Goal: Information Seeking & Learning: Learn about a topic

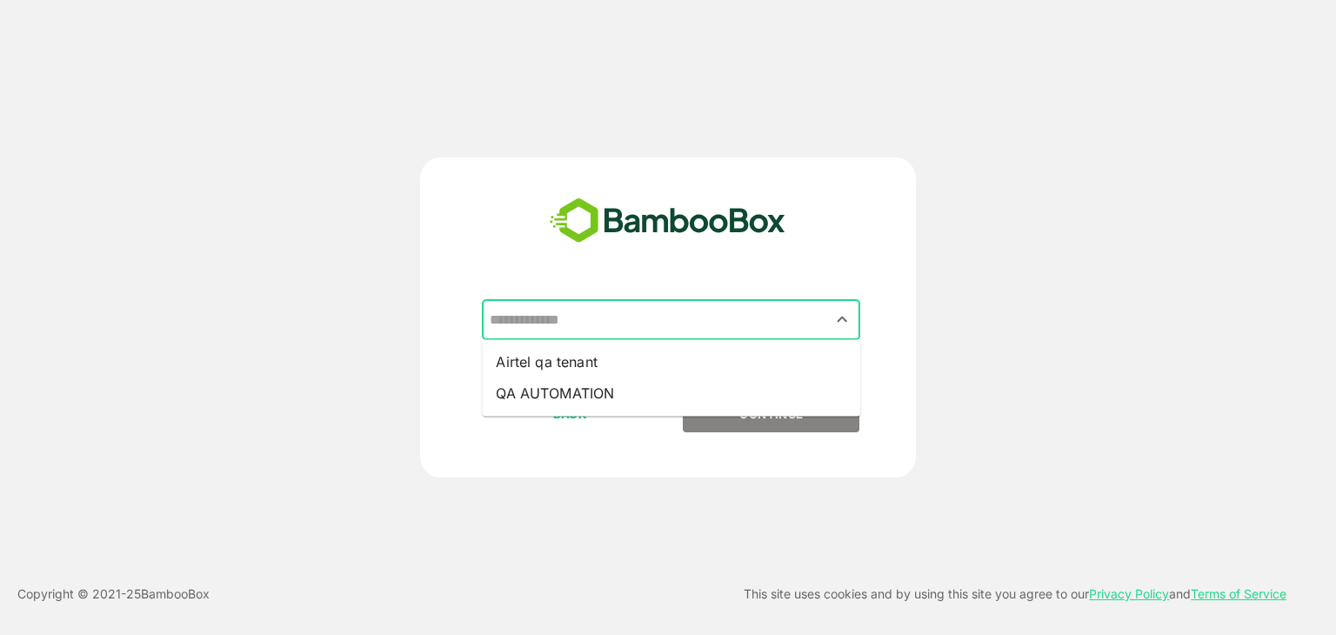
click at [623, 318] on input "text" at bounding box center [672, 320] width 372 height 33
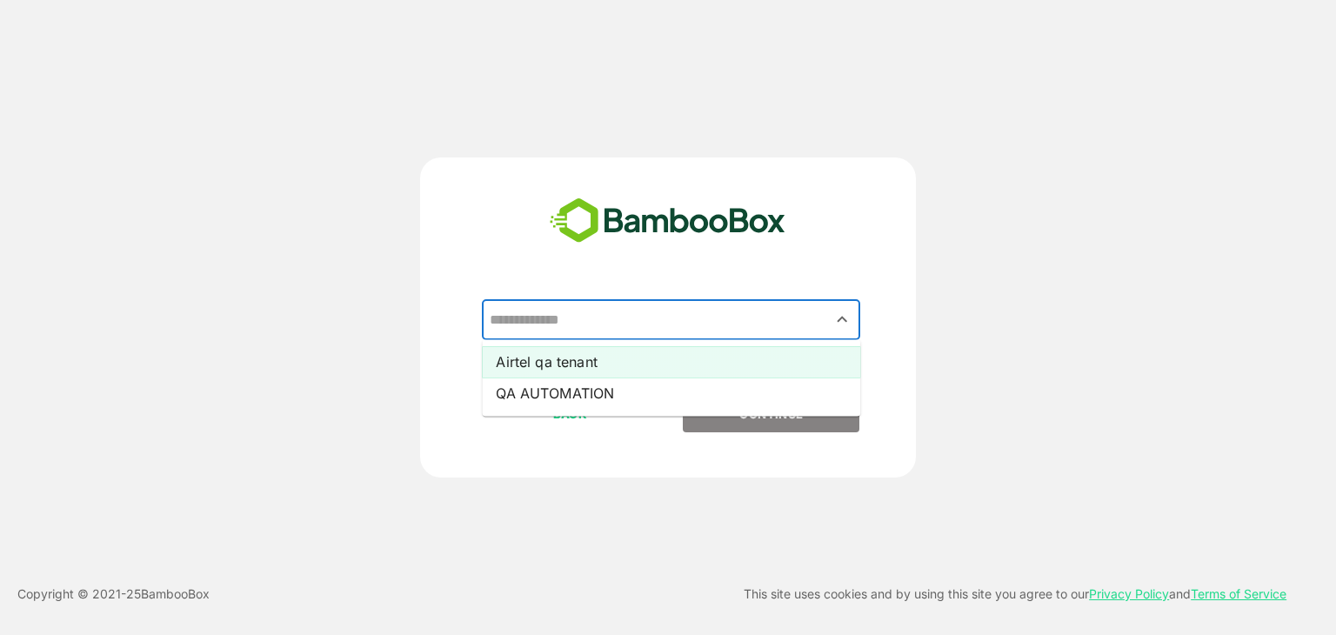
click at [587, 358] on li "Airtel qa tenant" at bounding box center [671, 361] width 378 height 31
type input "**********"
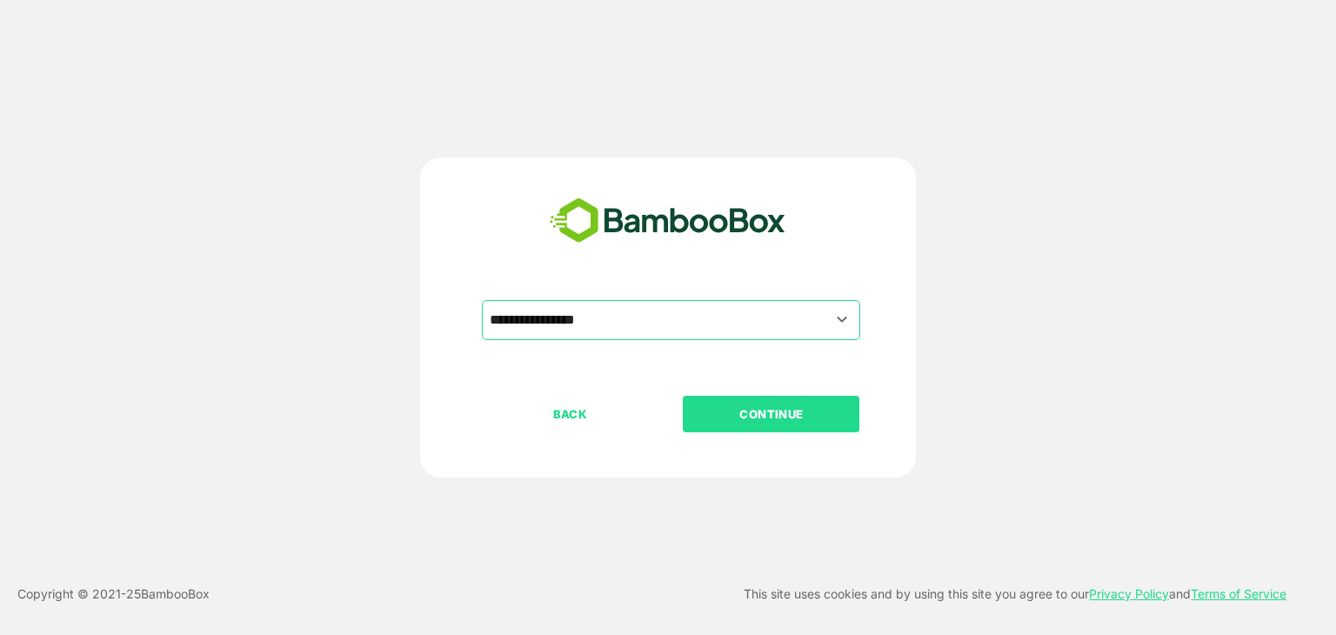
click at [737, 403] on button "CONTINUE" at bounding box center [771, 414] width 177 height 37
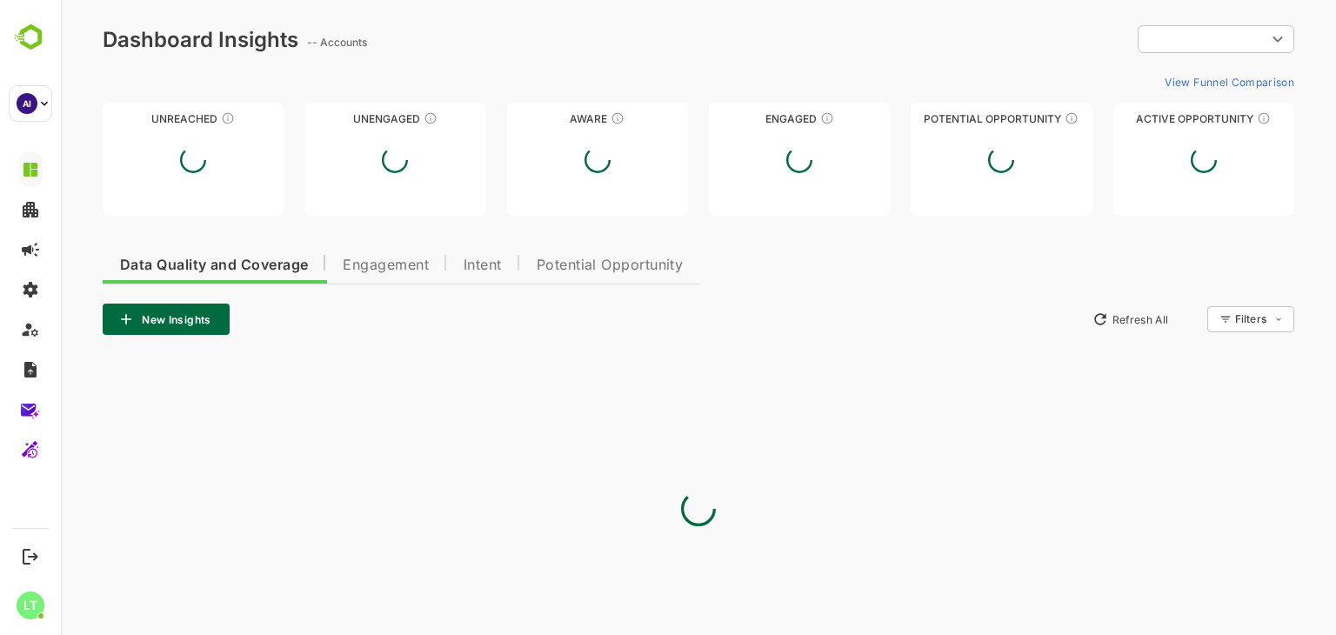
type input "**********"
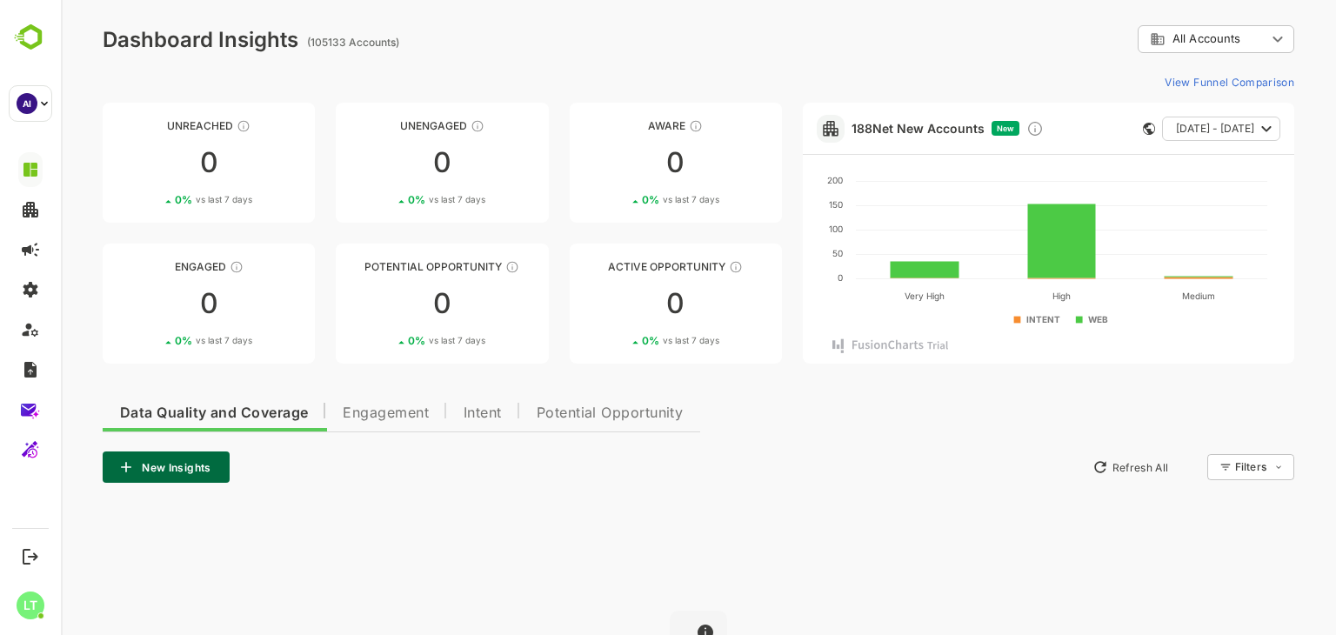
scroll to position [211, 0]
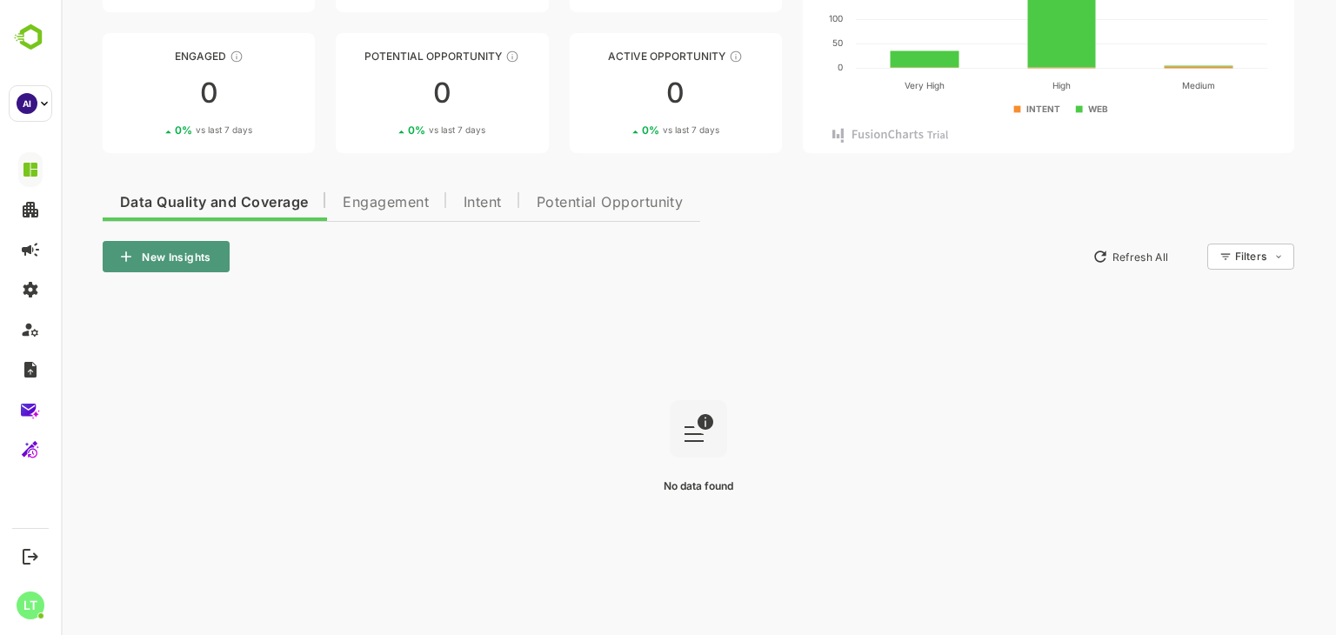
click at [188, 249] on button "New Insights" at bounding box center [166, 256] width 127 height 31
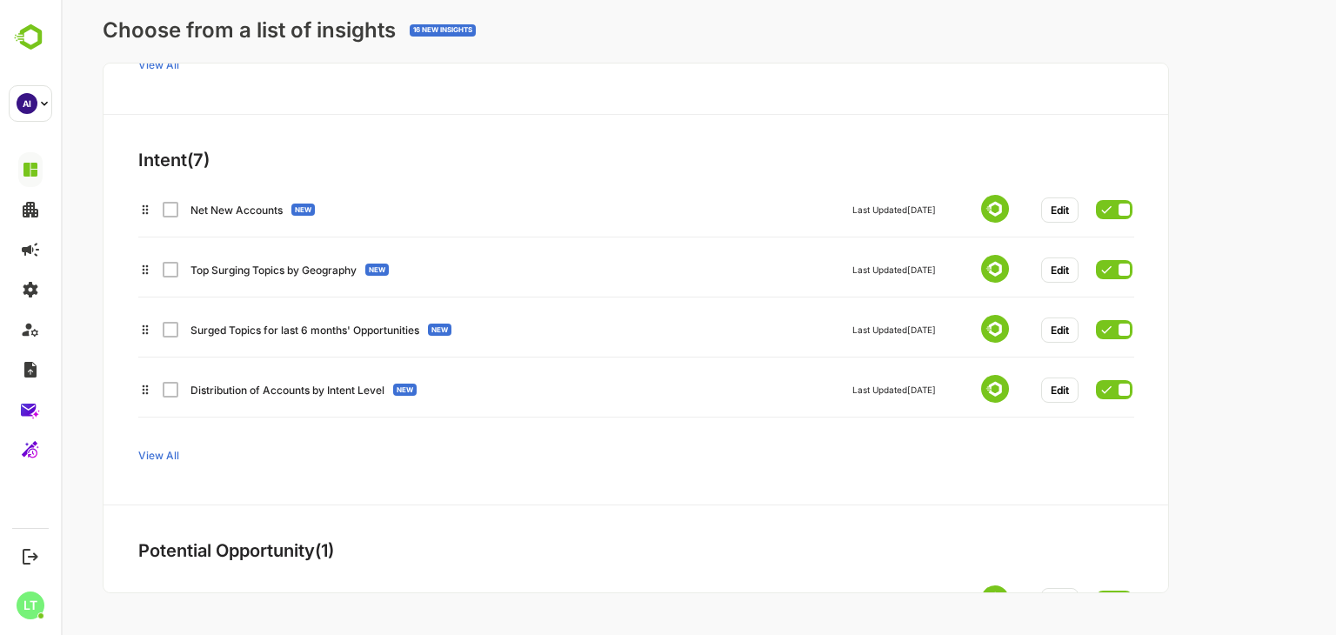
scroll to position [357, 0]
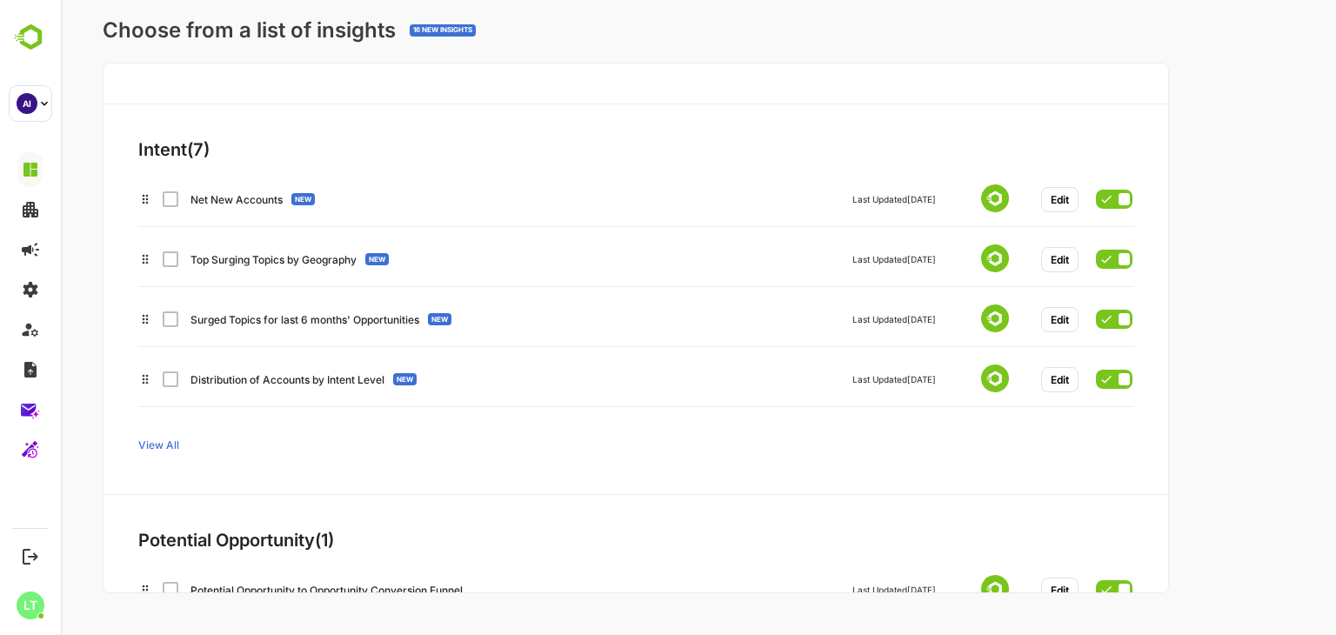
click at [166, 439] on span "View All" at bounding box center [158, 445] width 41 height 13
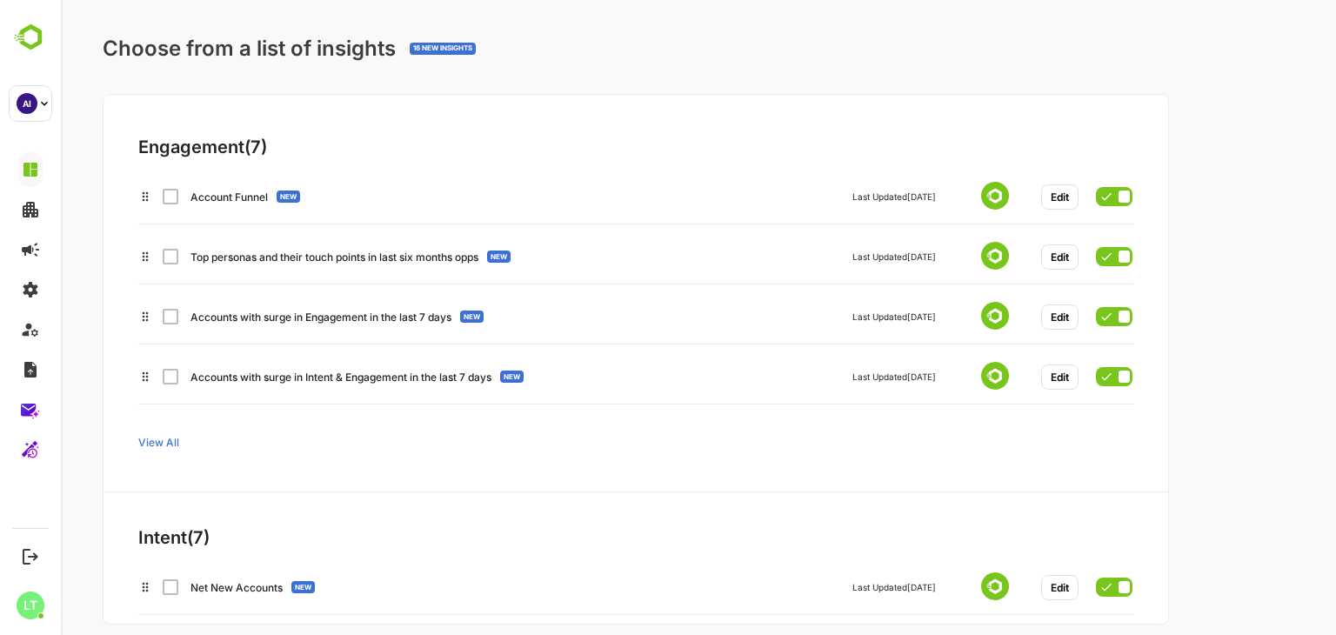
scroll to position [171, 0]
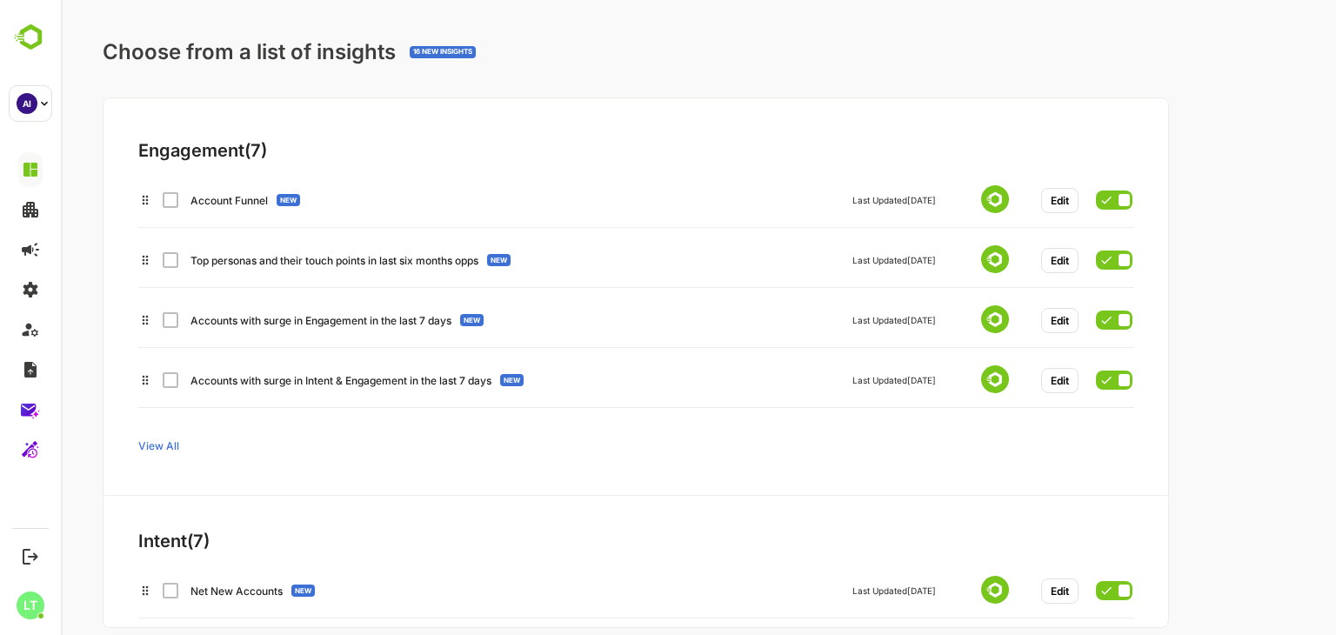
click at [152, 447] on span "View All" at bounding box center [158, 446] width 41 height 13
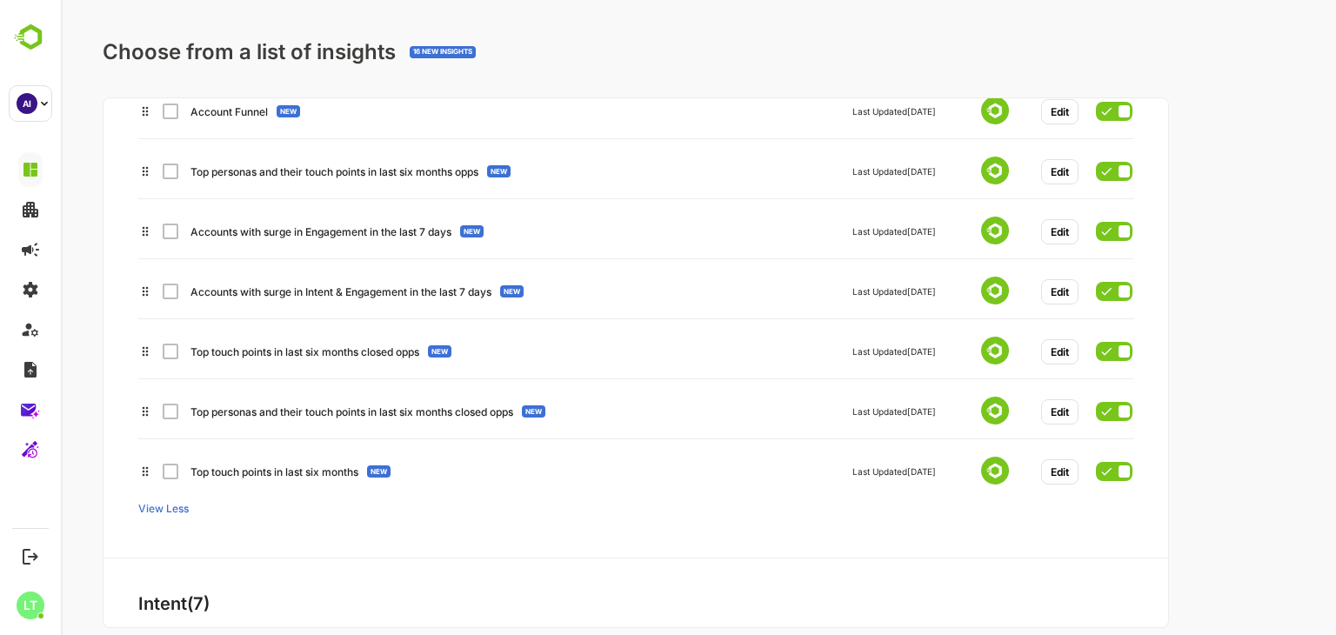
scroll to position [117, 0]
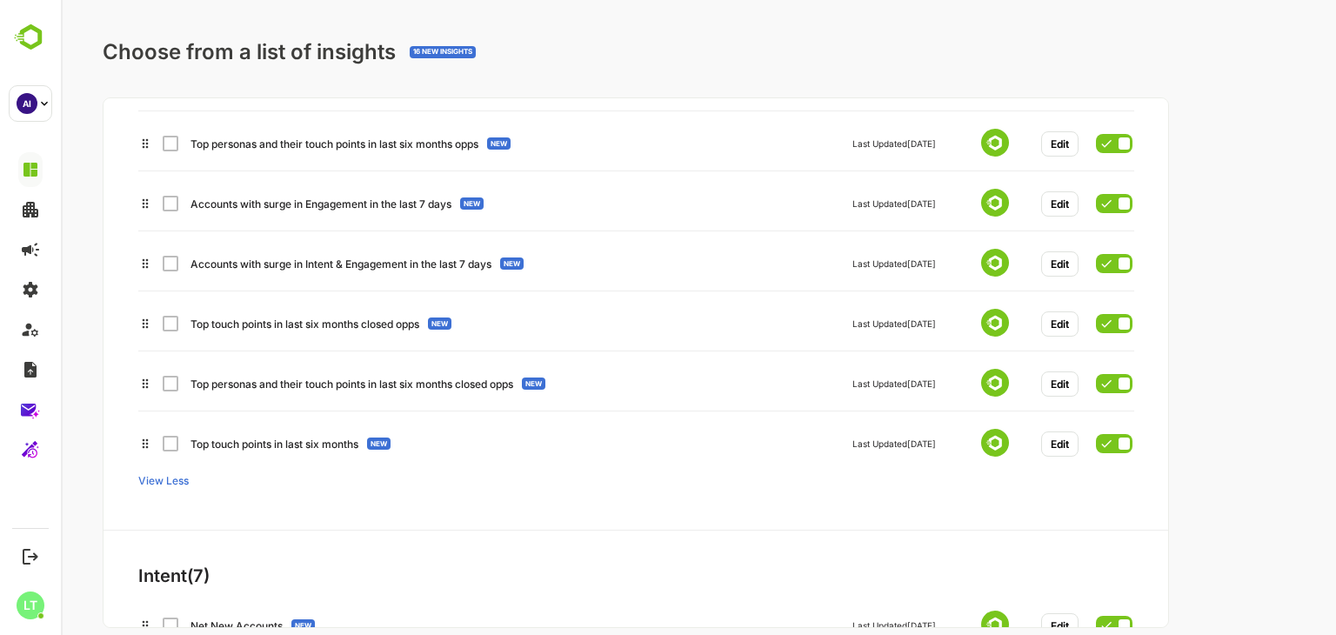
click at [174, 447] on div "Top touch points in last six months NEW Last Updated 14 Jun 2024 Edit" at bounding box center [635, 440] width 994 height 31
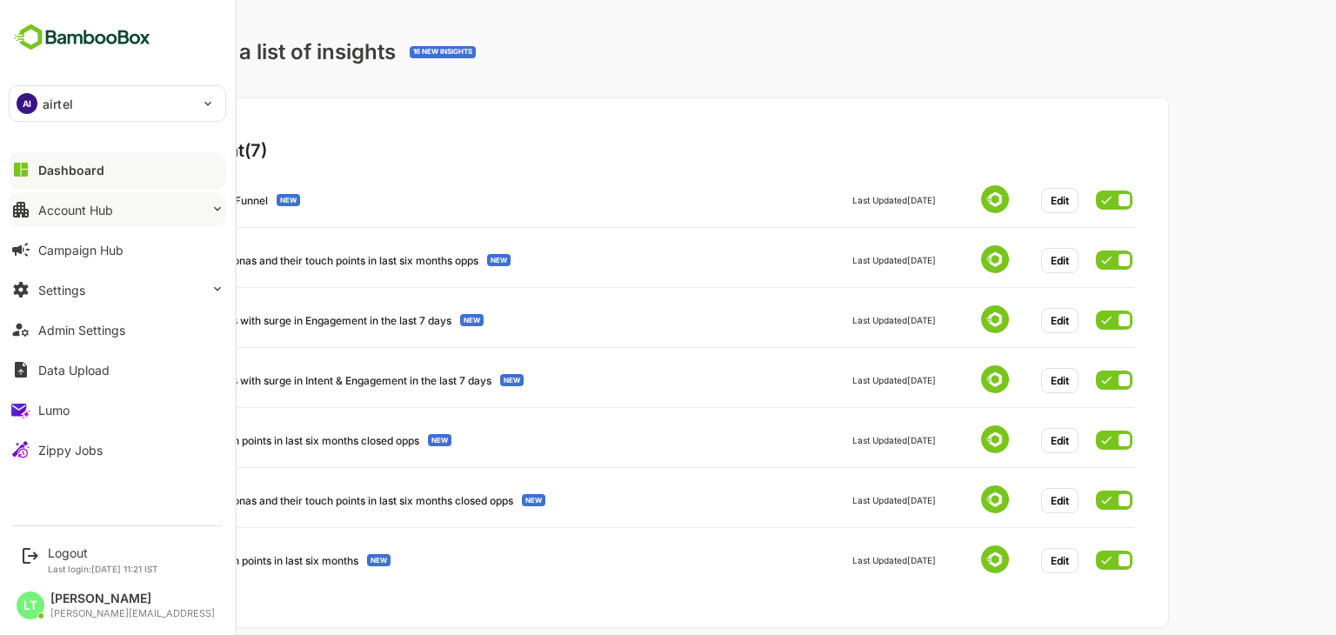
click at [100, 217] on button "Account Hub" at bounding box center [118, 209] width 218 height 35
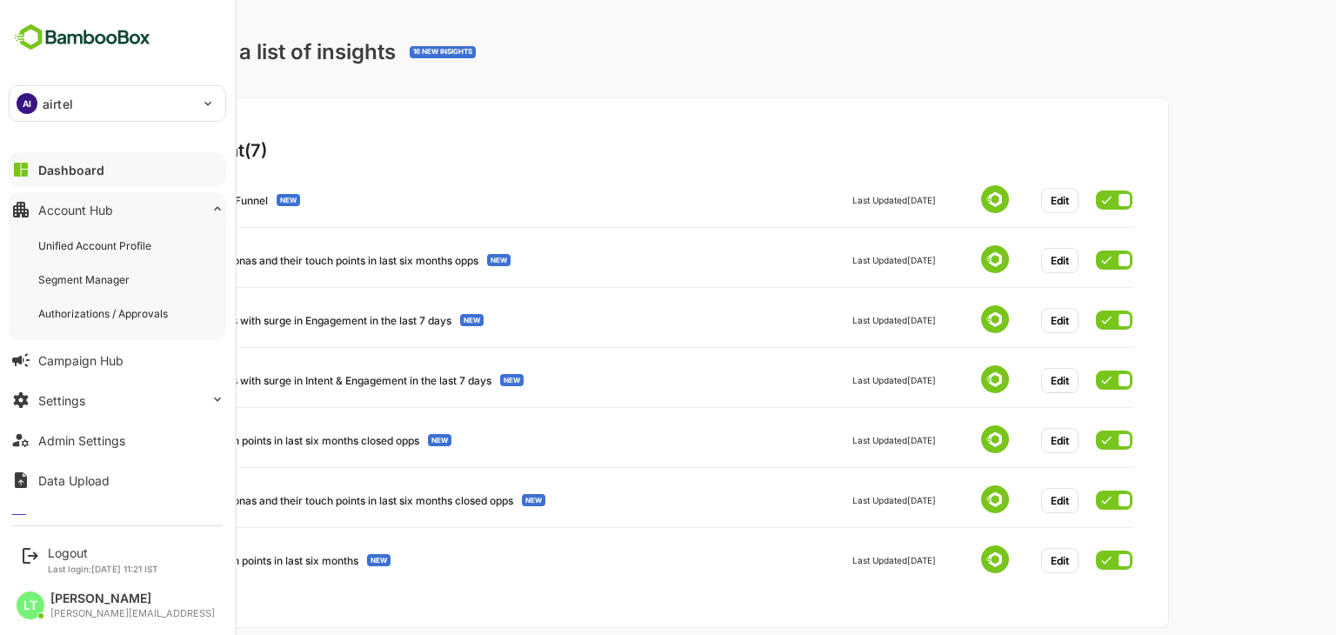
click at [98, 182] on button "Dashboard" at bounding box center [118, 169] width 218 height 35
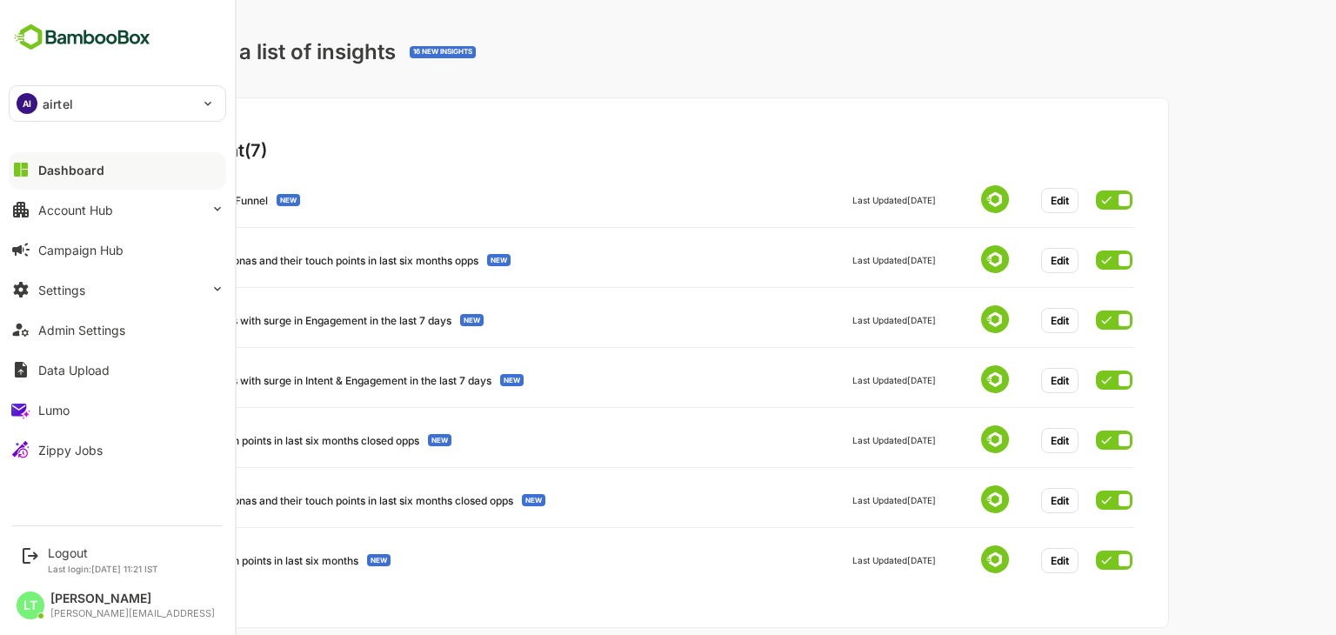
click at [60, 182] on div at bounding box center [118, 184] width 218 height 10
click at [55, 170] on div "Dashboard" at bounding box center [71, 170] width 66 height 15
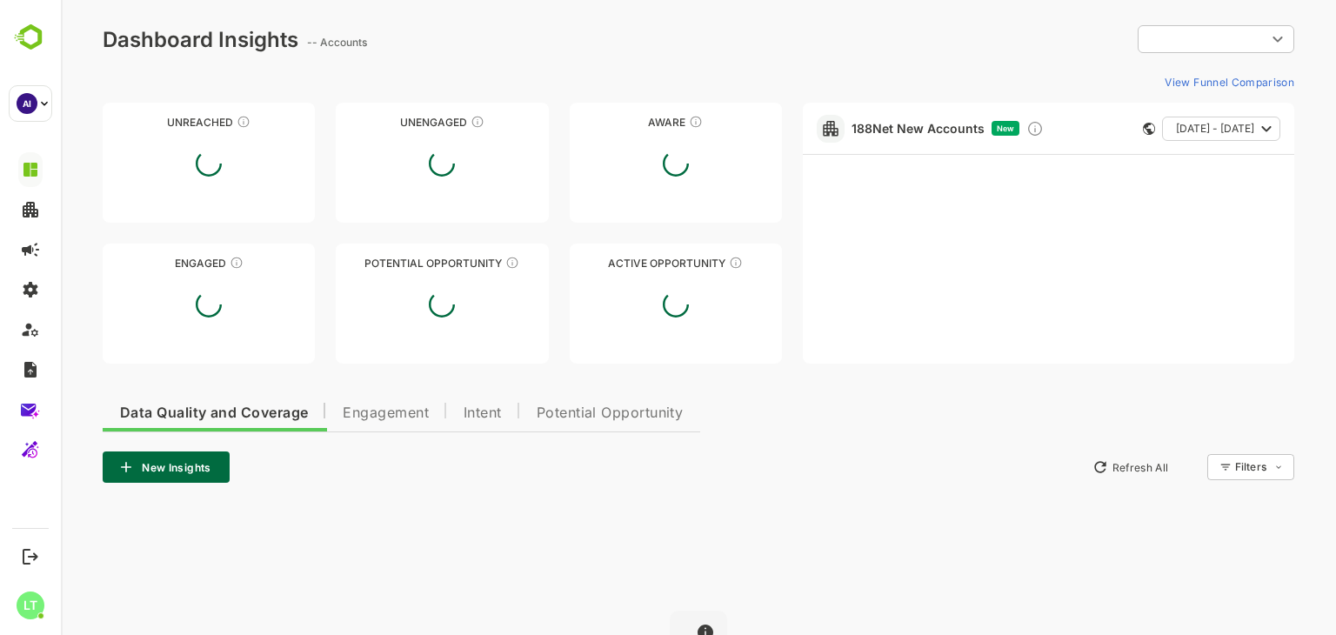
type input "**********"
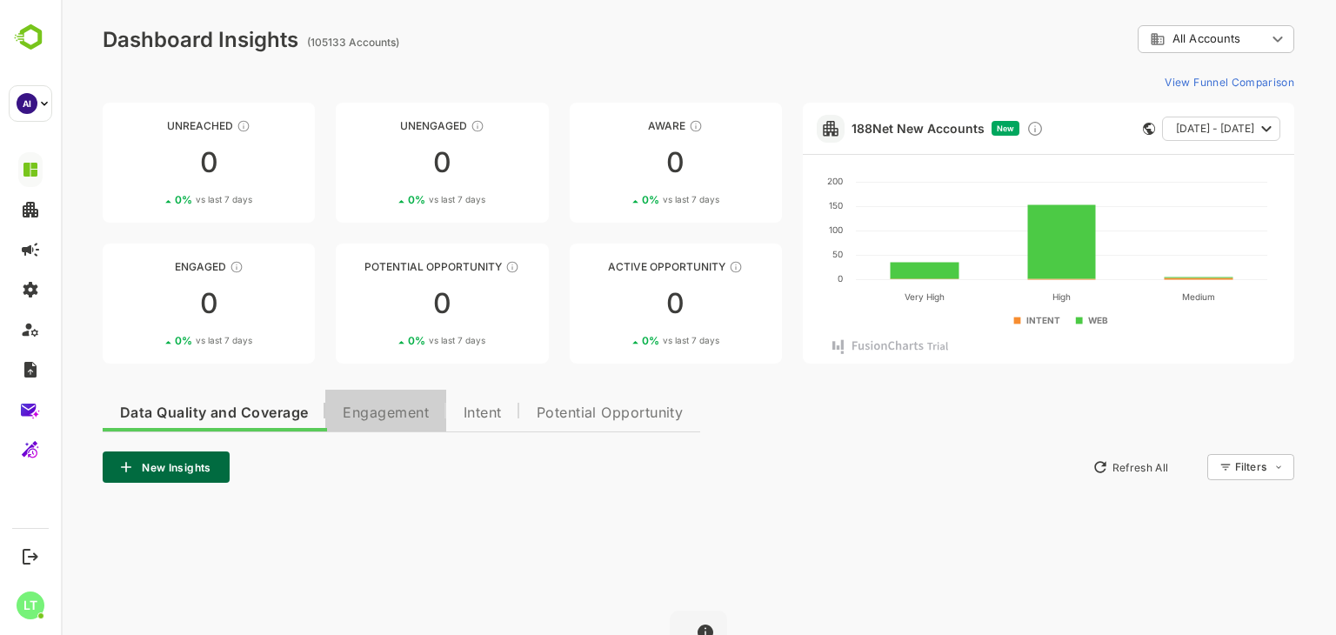
click at [355, 415] on span "Engagement" at bounding box center [386, 413] width 86 height 14
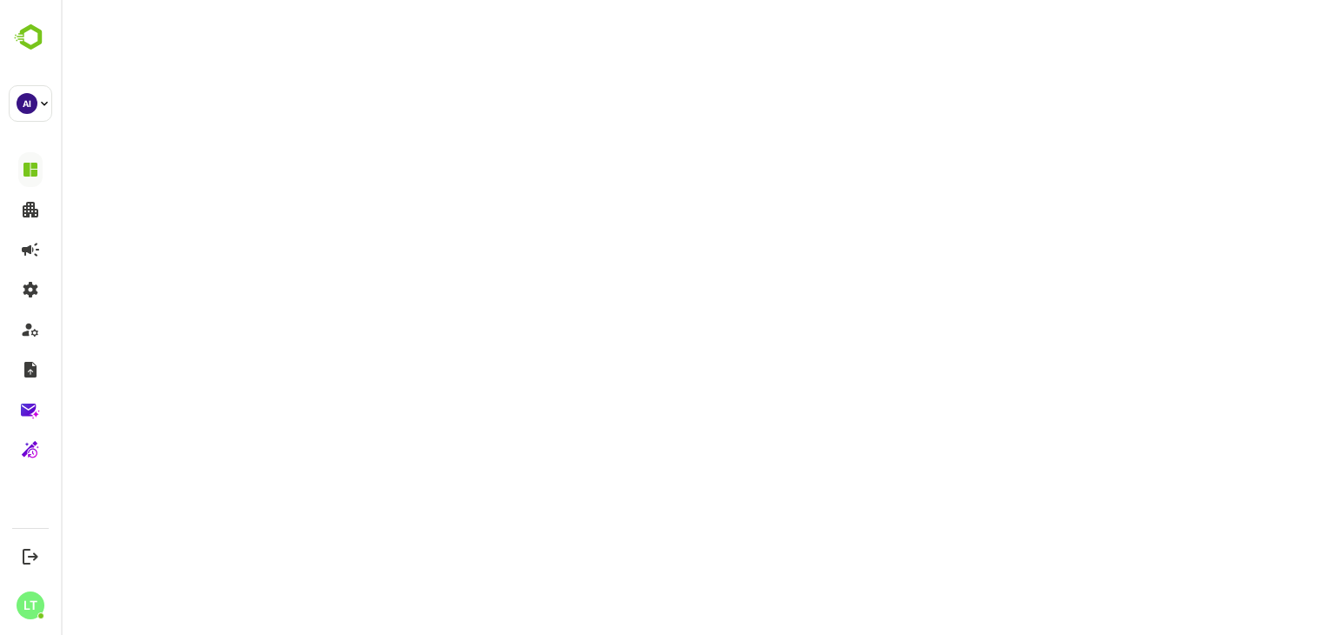
click at [711, 0] on html at bounding box center [699, 0] width 1276 height 0
click at [463, 0] on html at bounding box center [699, 0] width 1276 height 0
click at [249, 0] on html at bounding box center [699, 0] width 1276 height 0
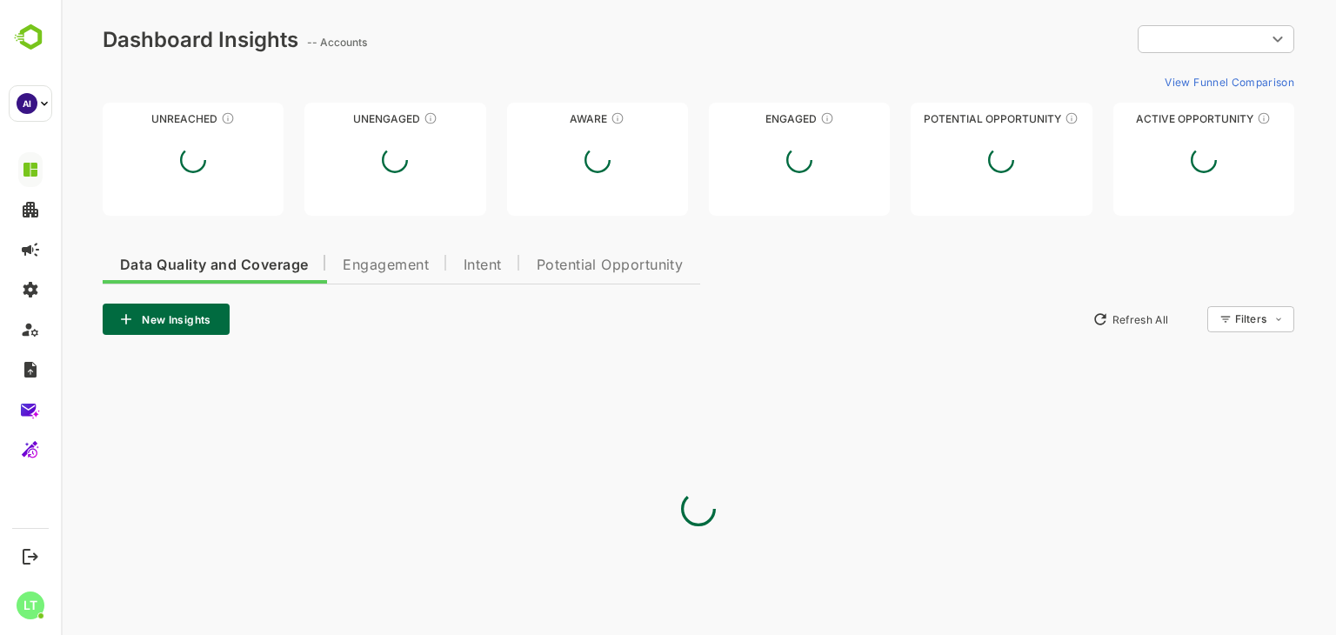
type input "**********"
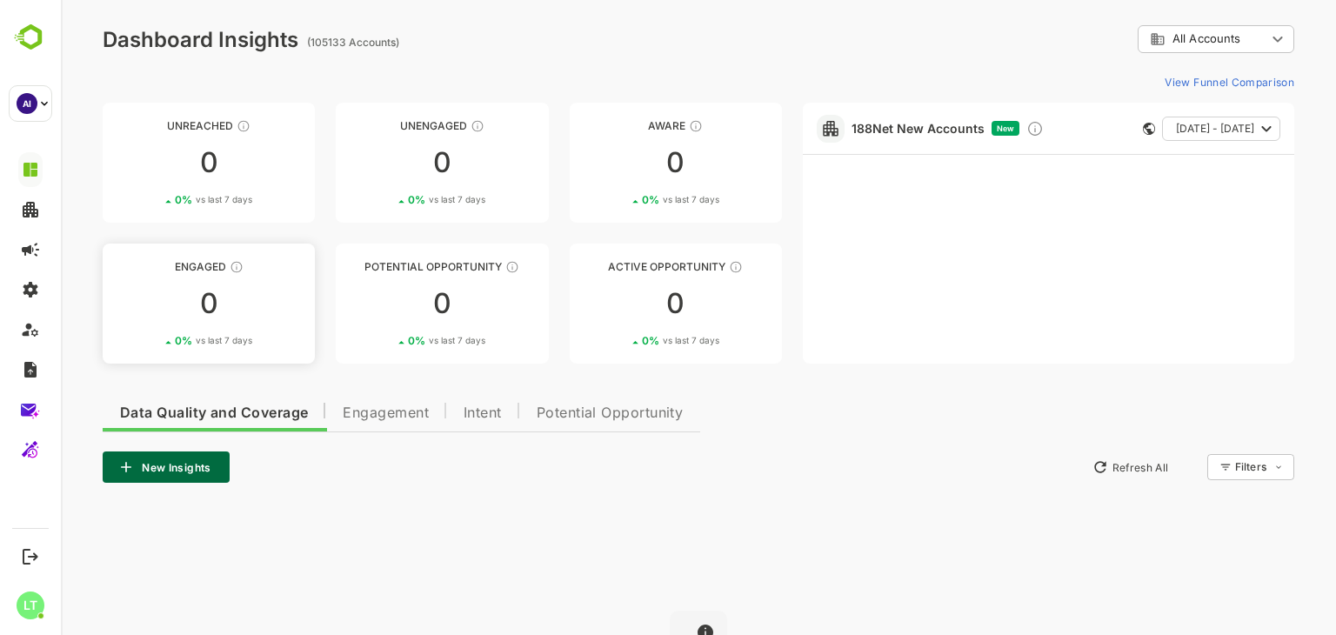
click at [378, 258] on div "Unreached 0 0 % vs last 7 days Unengaged 0 0 % vs last 7 days Aware 0 0 % vs la…" at bounding box center [443, 233] width 680 height 261
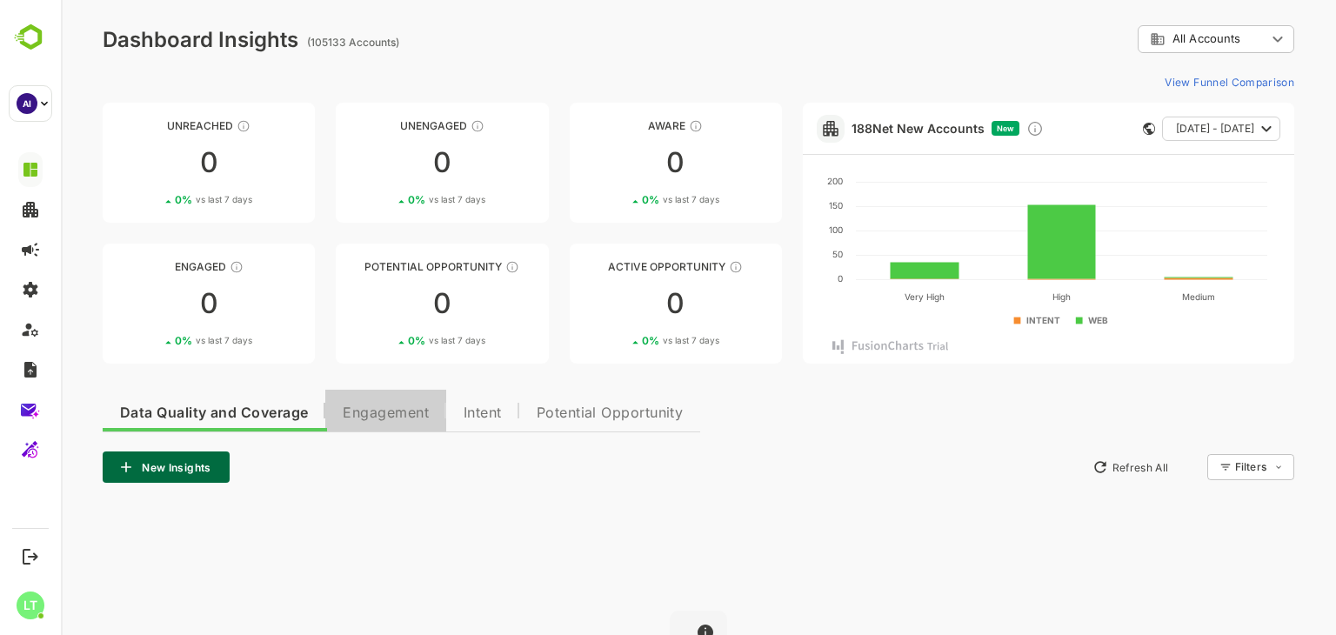
click at [383, 410] on span "Engagement" at bounding box center [386, 413] width 86 height 14
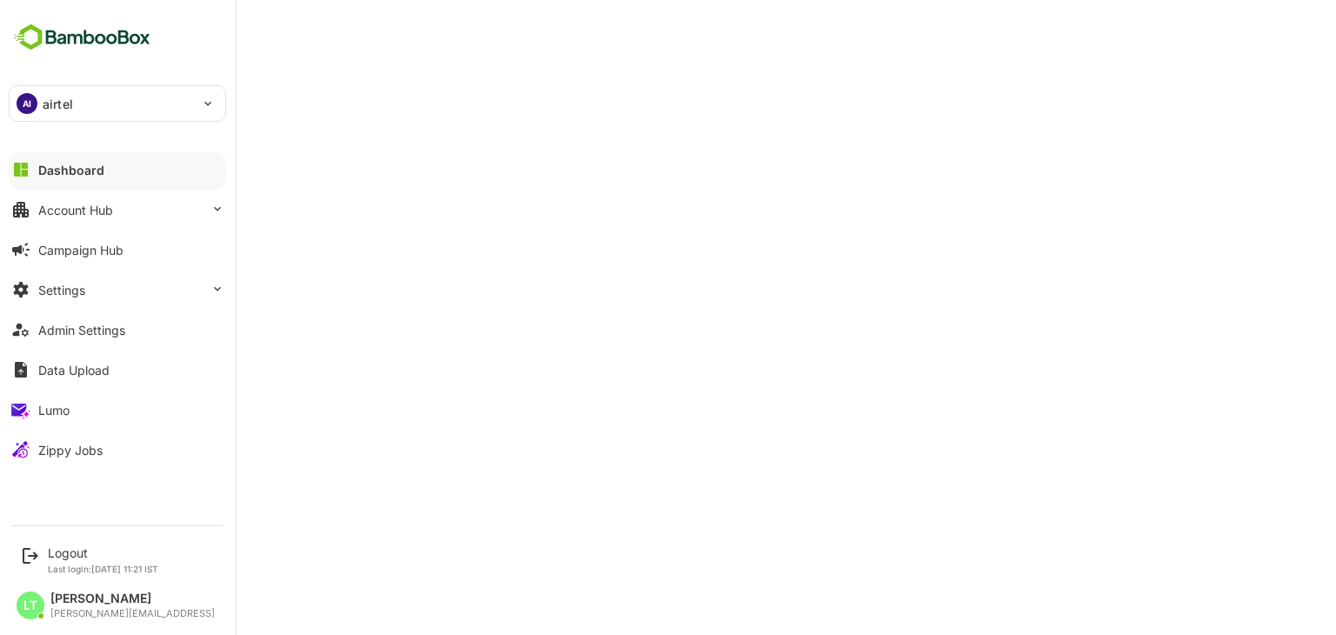
click at [94, 168] on div "Dashboard" at bounding box center [71, 170] width 66 height 15
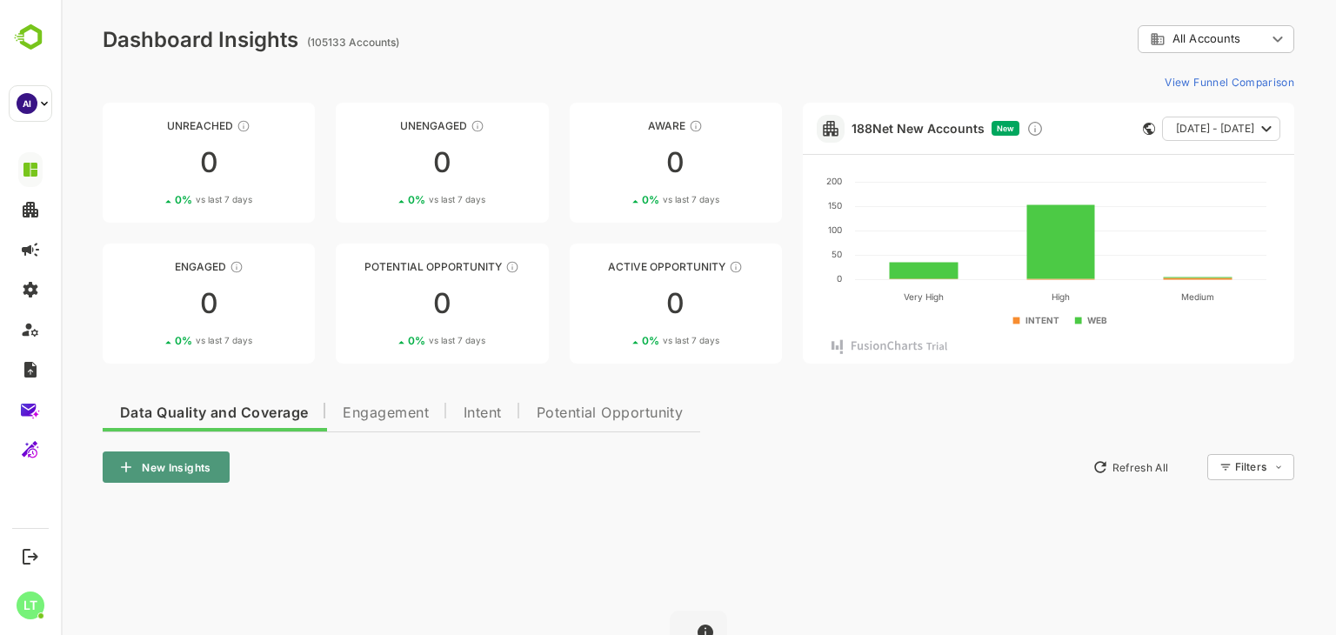
click at [171, 467] on button "New Insights" at bounding box center [166, 467] width 127 height 31
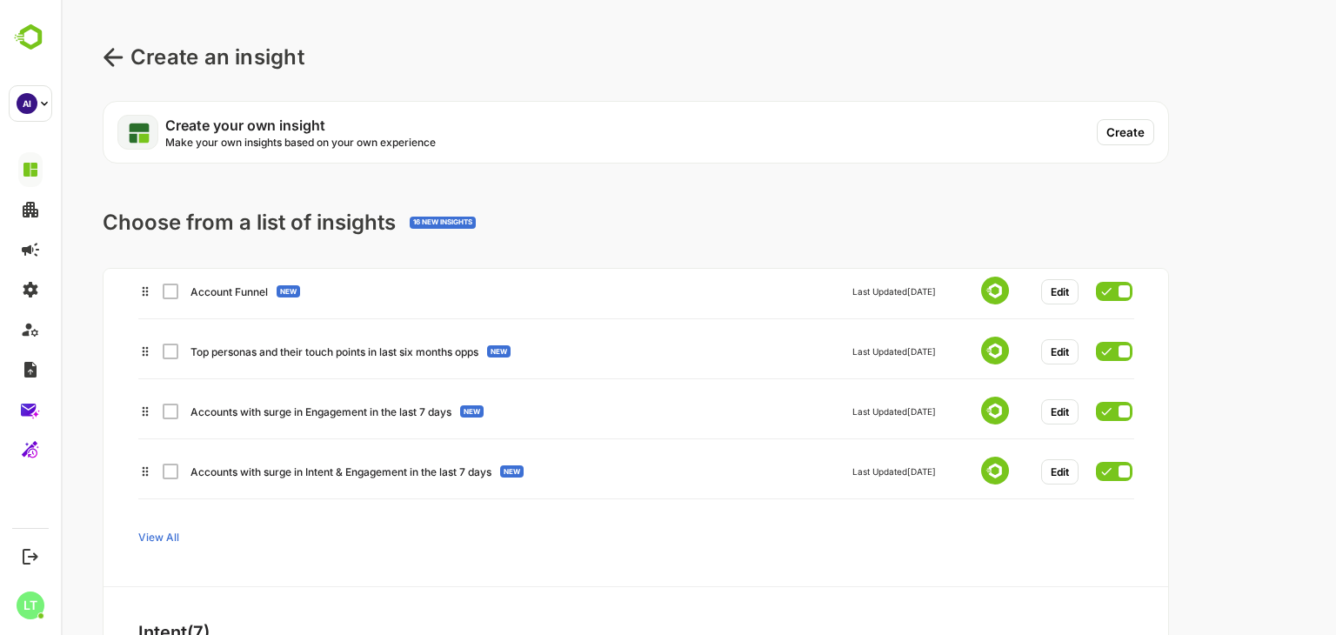
scroll to position [80, 0]
click at [159, 528] on div "View All" at bounding box center [564, 536] width 852 height 31
click at [160, 532] on span "View All" at bounding box center [158, 537] width 41 height 13
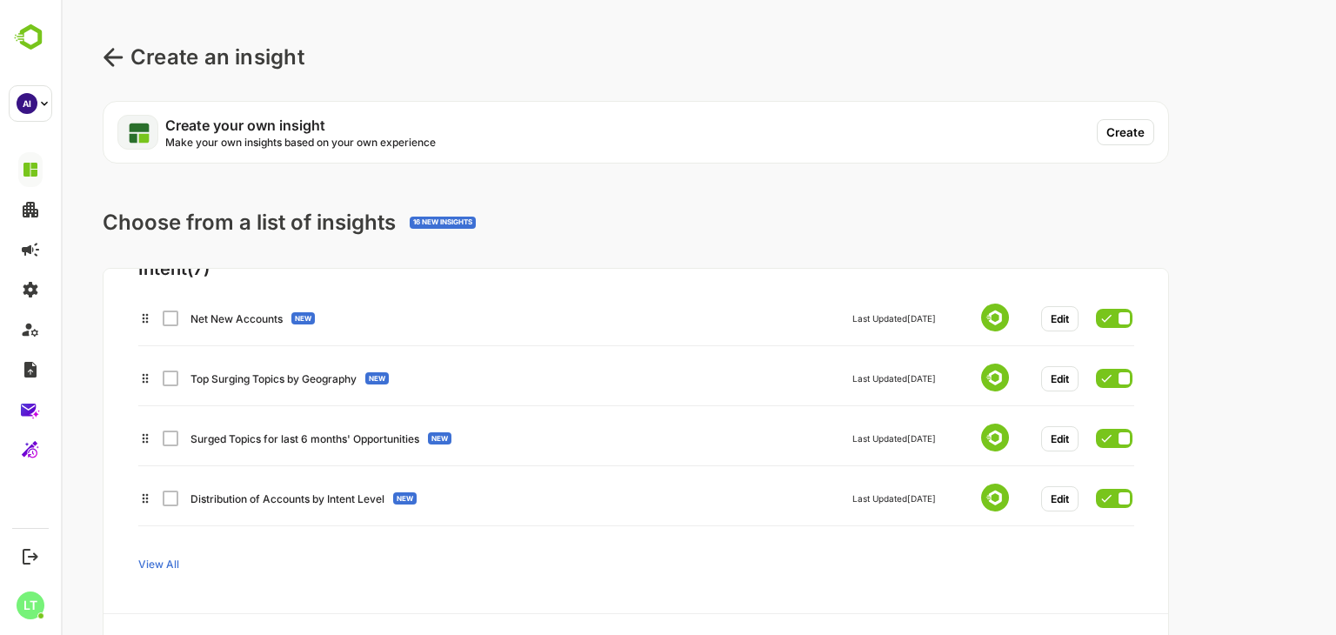
scroll to position [613, 0]
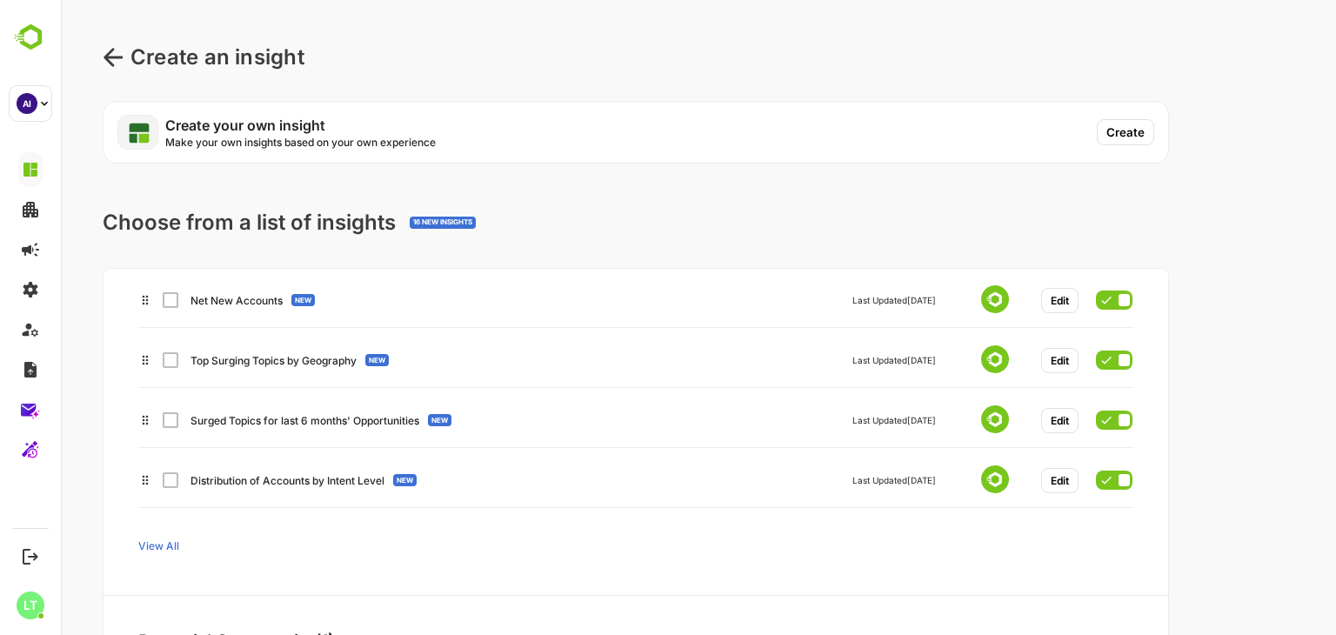
click at [162, 556] on div "View All" at bounding box center [564, 546] width 852 height 31
click at [160, 547] on span "View All" at bounding box center [158, 546] width 41 height 13
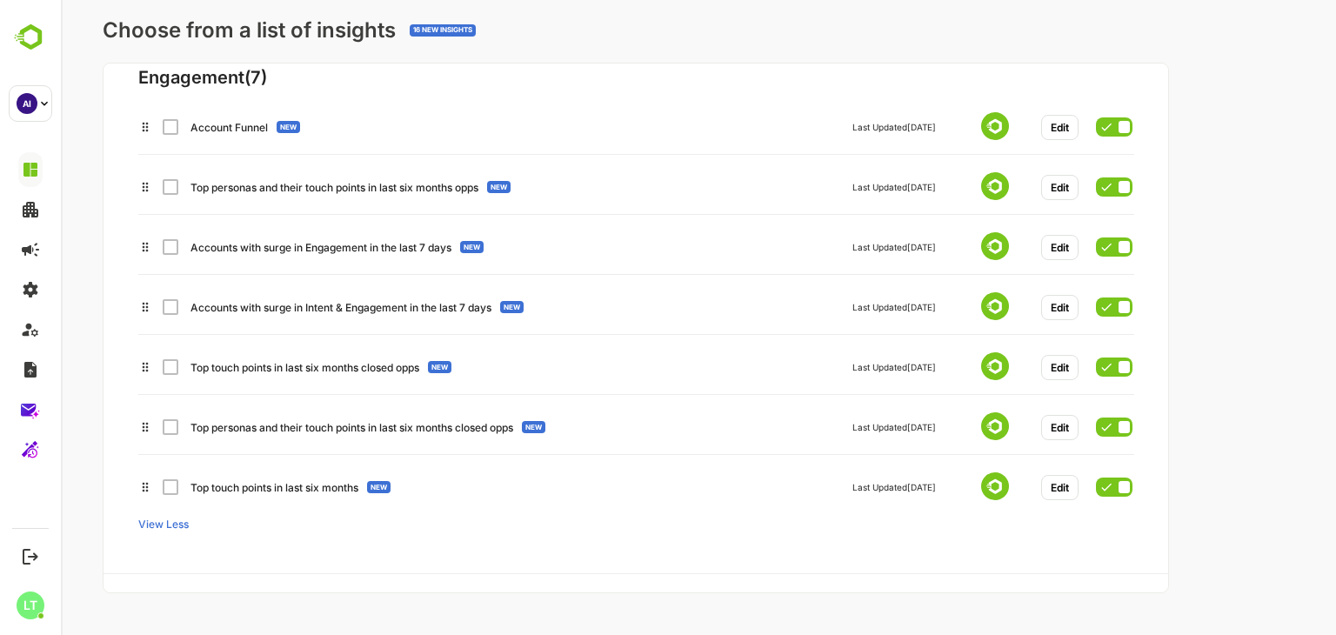
scroll to position [0, 0]
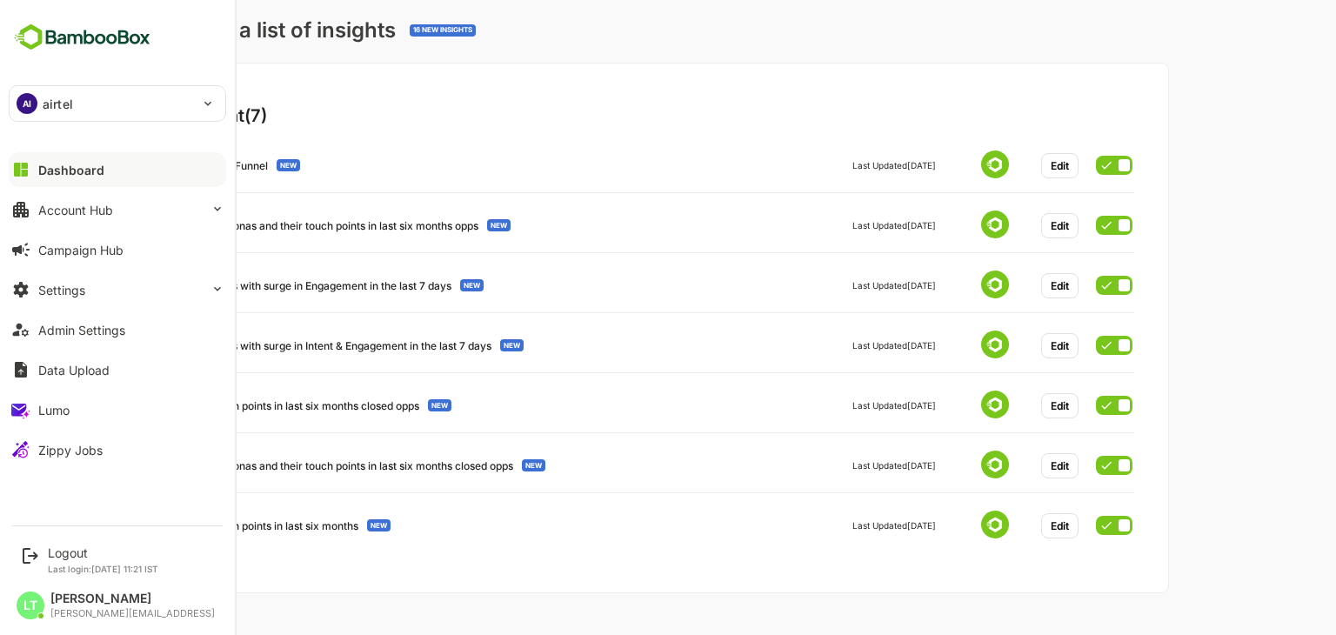
click at [87, 102] on div "AI airtel" at bounding box center [107, 103] width 195 height 35
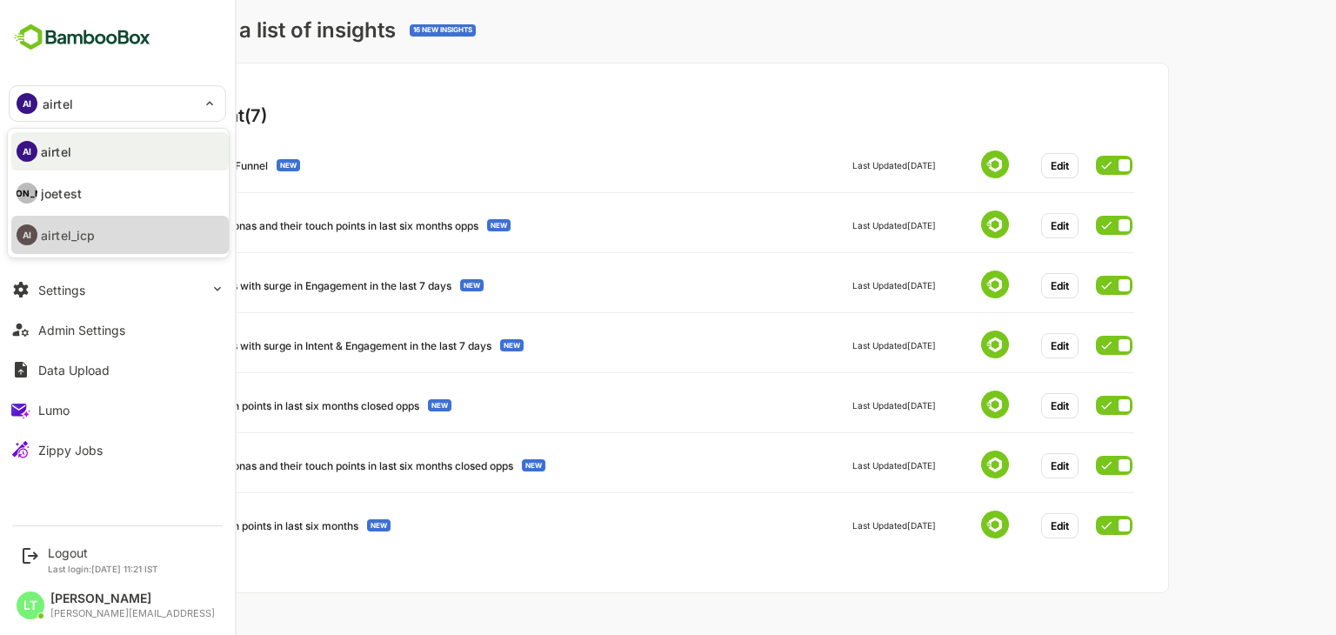
click at [98, 236] on li "AI airtel_icp" at bounding box center [120, 235] width 218 height 38
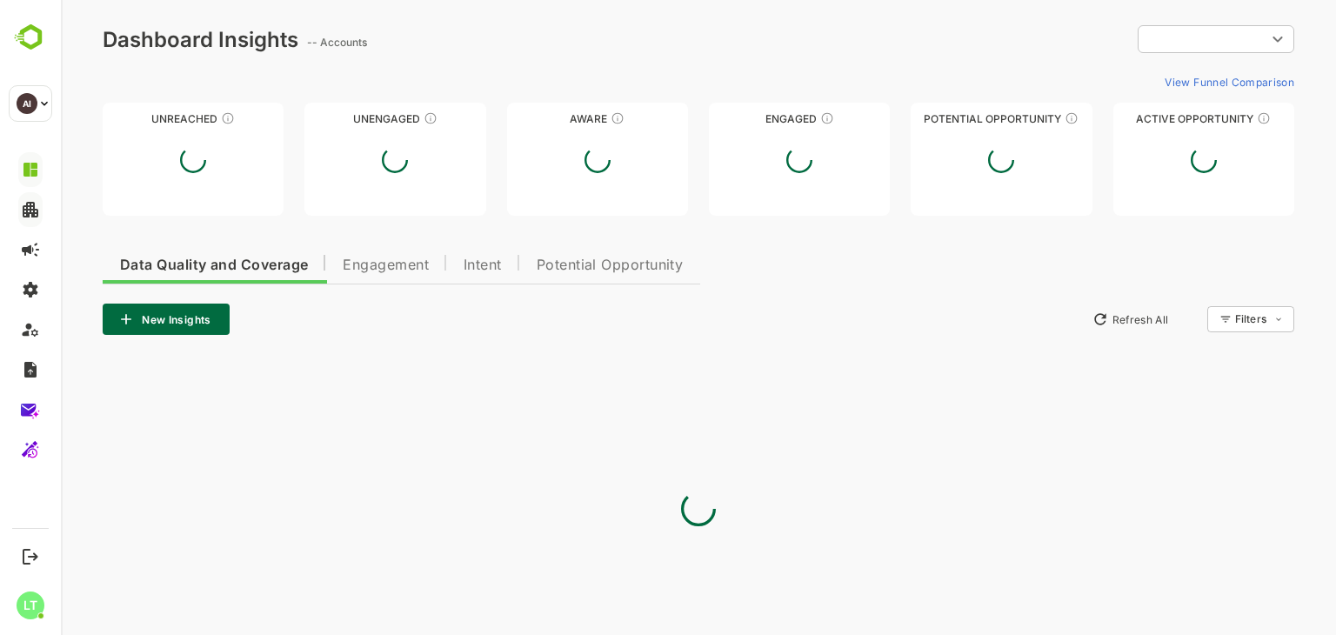
type input "**********"
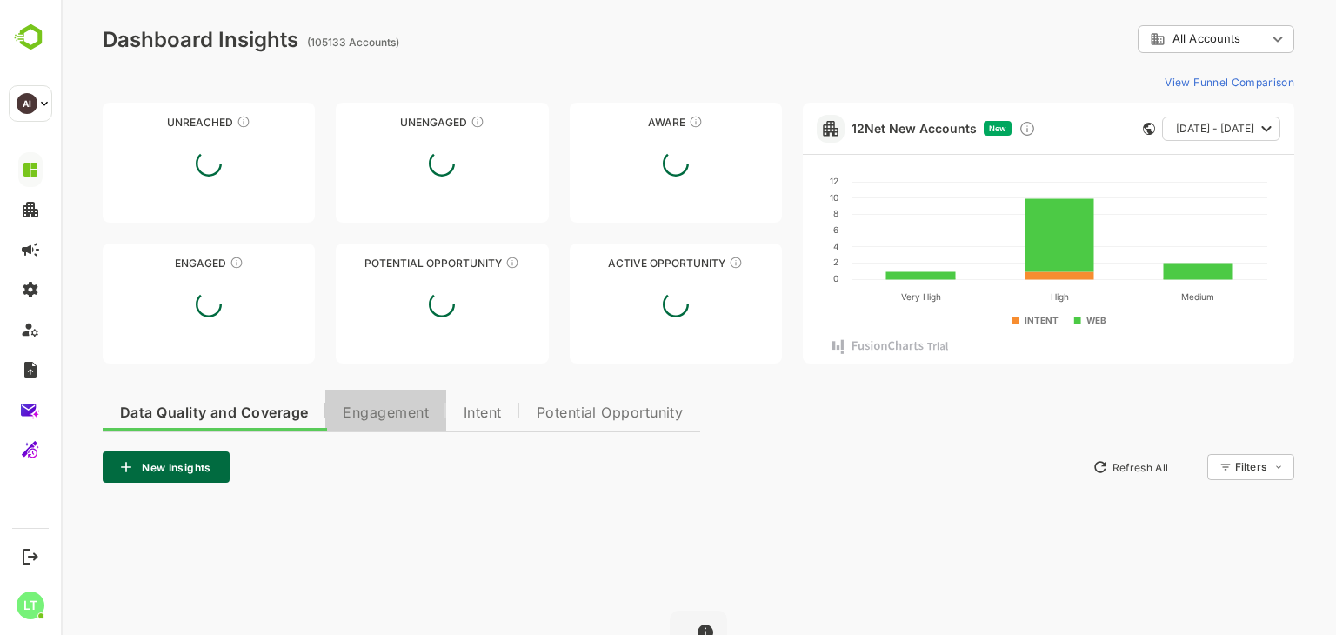
click at [415, 406] on span "Engagement" at bounding box center [386, 413] width 86 height 14
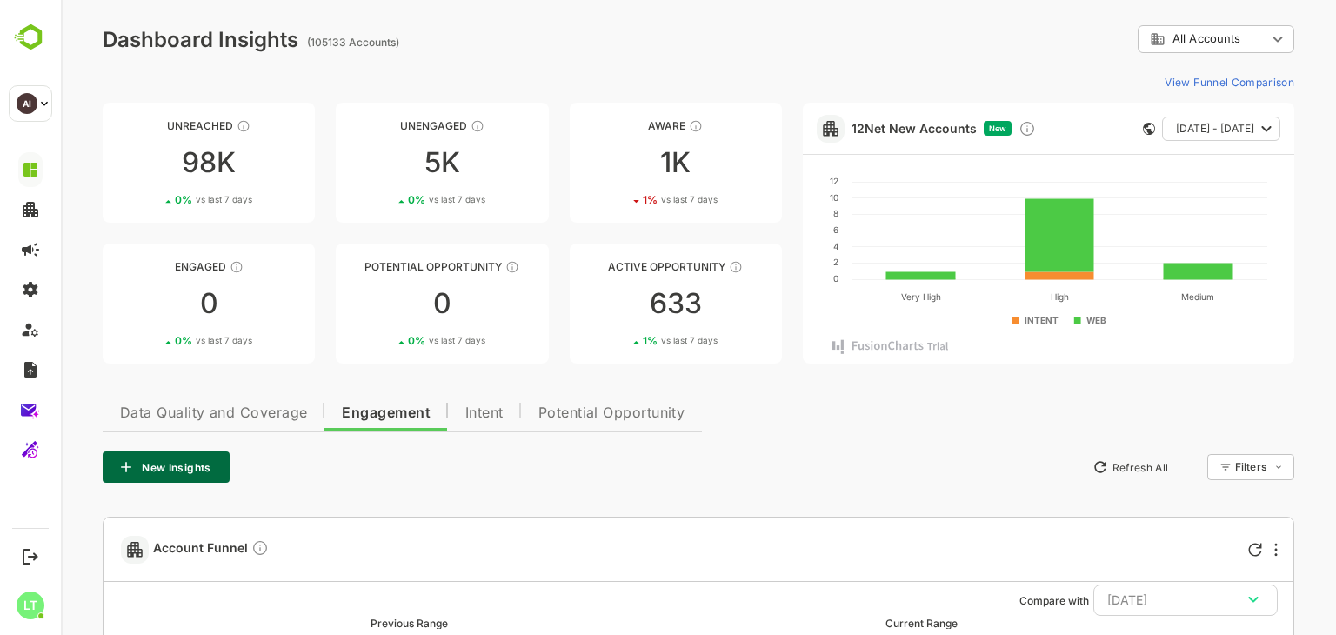
click at [305, 415] on span "Data Quality and Coverage" at bounding box center [213, 413] width 187 height 14
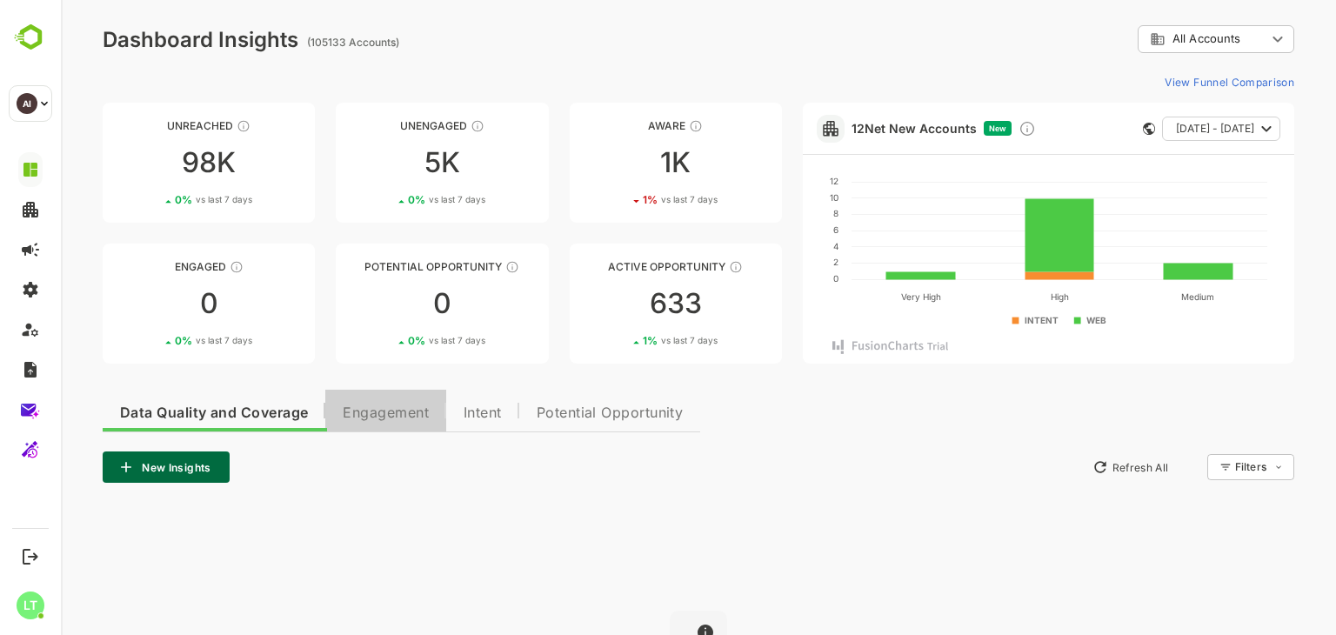
click at [376, 413] on span "Engagement" at bounding box center [386, 413] width 86 height 14
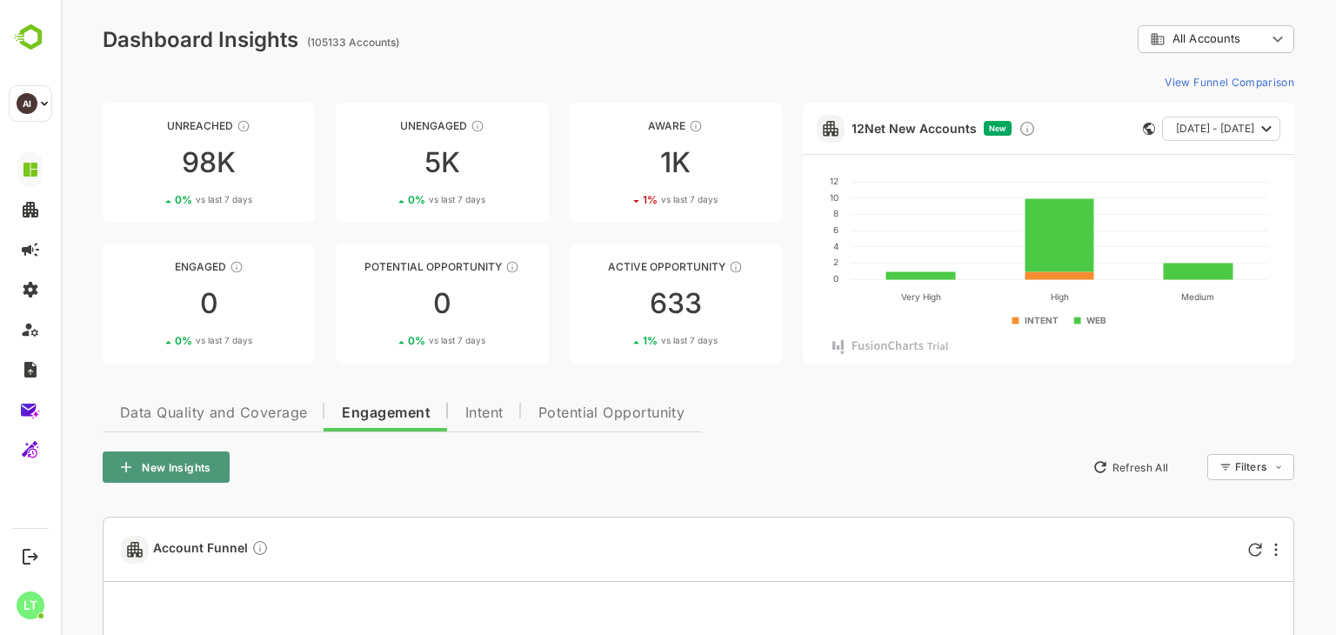
click at [202, 453] on button "New Insights" at bounding box center [166, 467] width 127 height 31
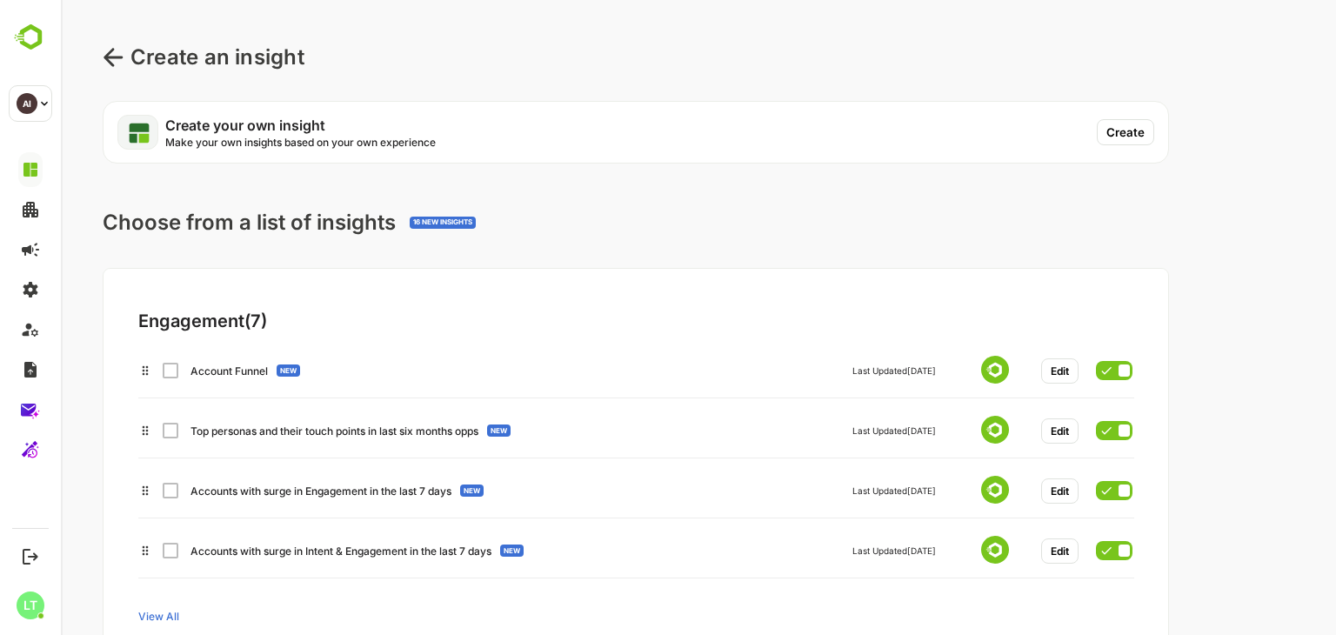
scroll to position [205, 0]
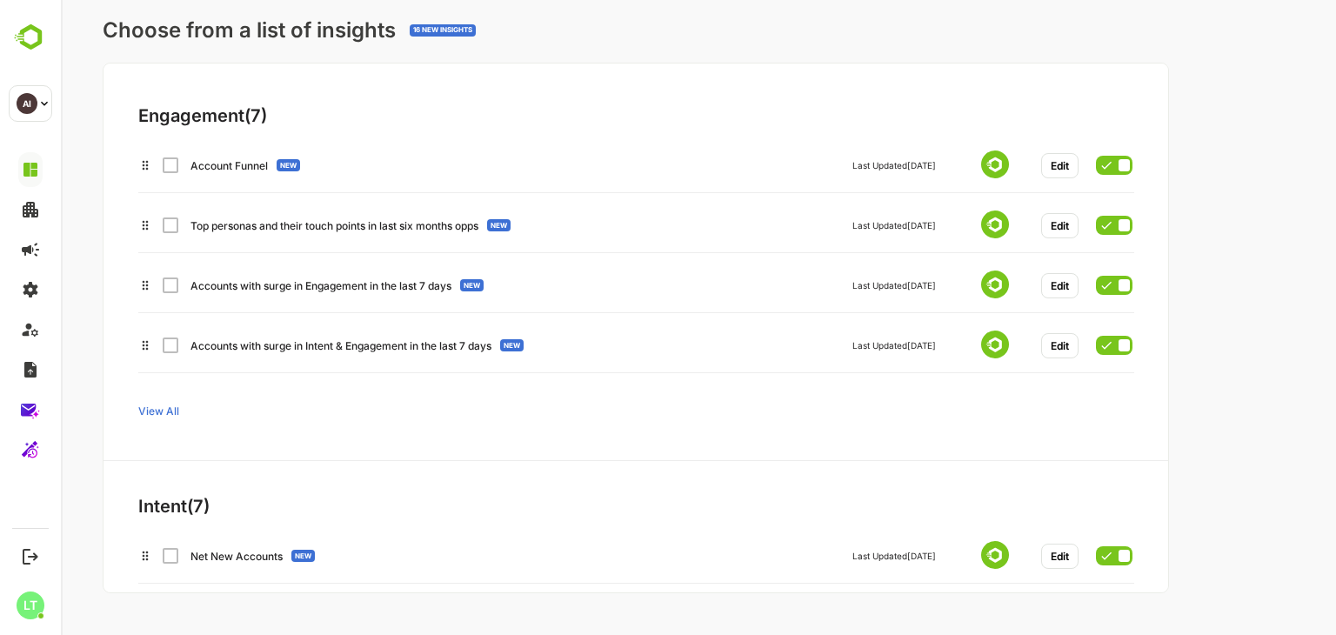
click at [172, 415] on span "View All" at bounding box center [158, 411] width 41 height 13
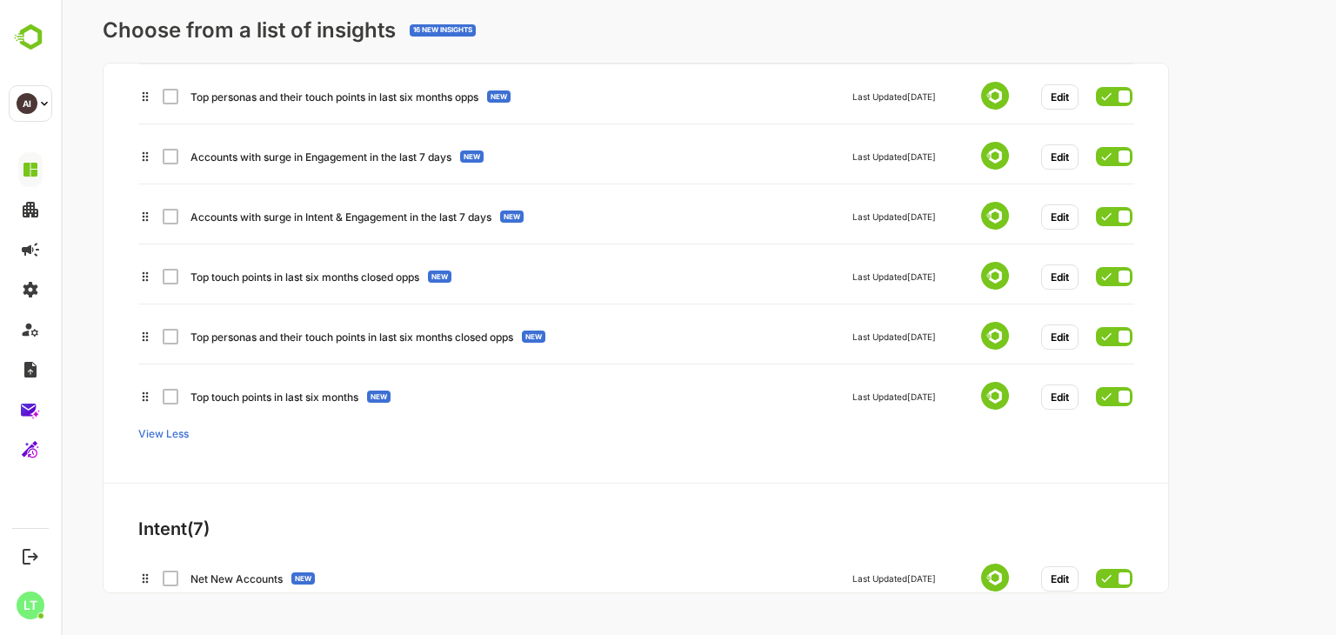
scroll to position [115, 0]
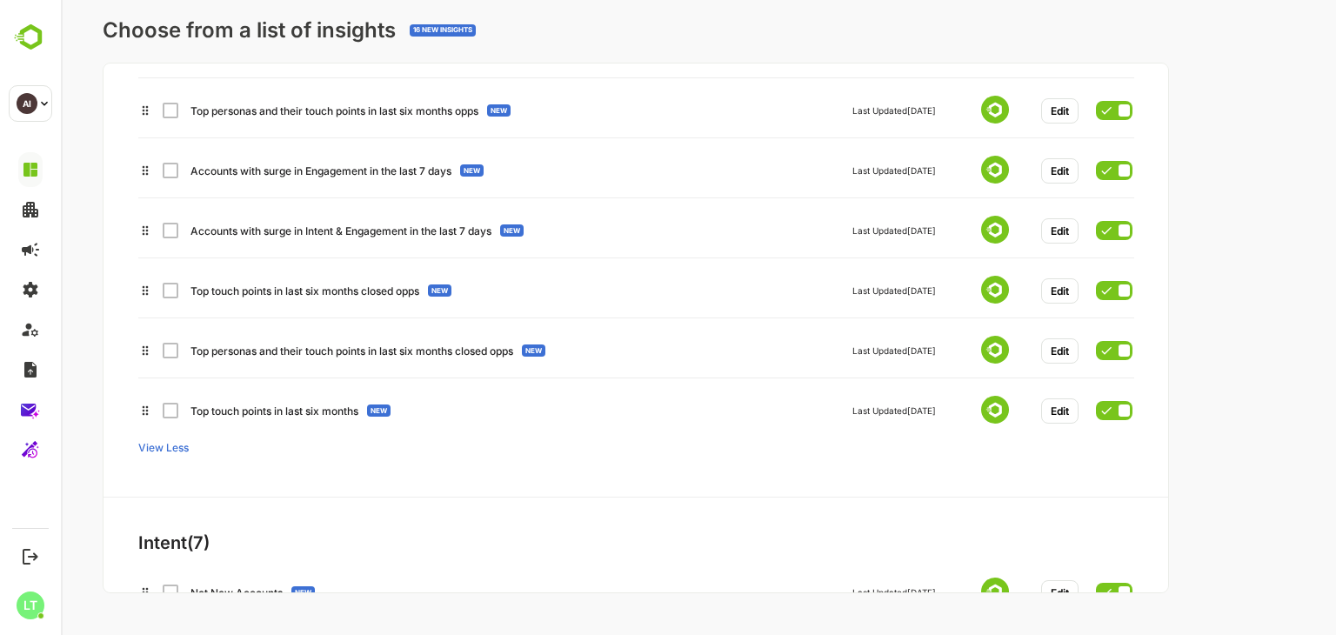
click at [166, 234] on div "Accounts with surge in Intent & Engagement in the last 7 days NEW Last Updated …" at bounding box center [635, 227] width 994 height 31
click at [171, 239] on div "Accounts with surge in Intent & Engagement in the last 7 days NEW Last Updated …" at bounding box center [635, 227] width 994 height 31
click at [171, 236] on div "Accounts with surge in Intent & Engagement in the last 7 days NEW Last Updated …" at bounding box center [635, 227] width 994 height 31
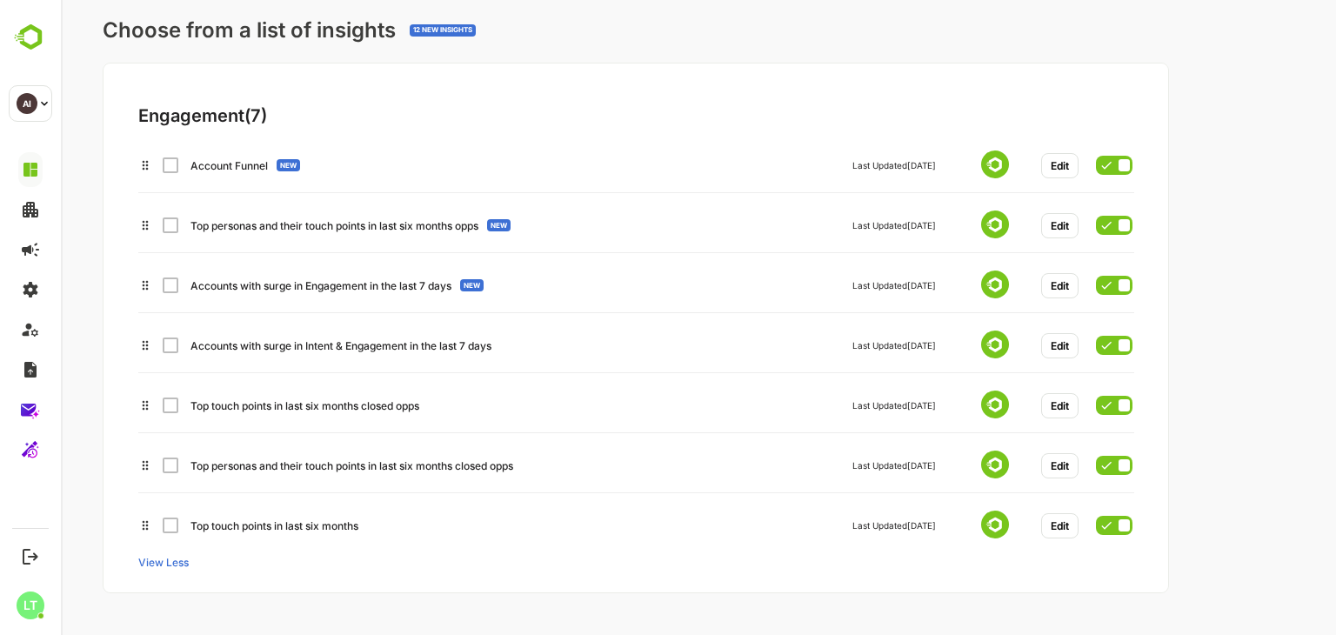
scroll to position [0, 0]
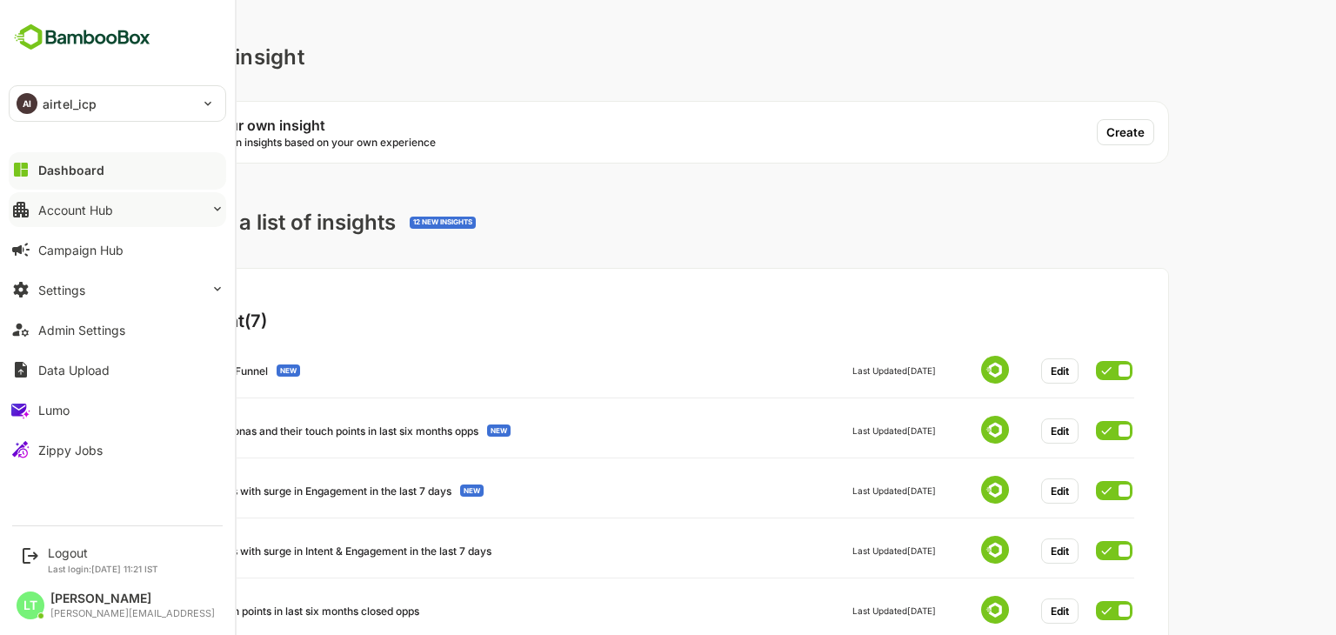
click at [95, 213] on div "Account Hub" at bounding box center [75, 210] width 75 height 15
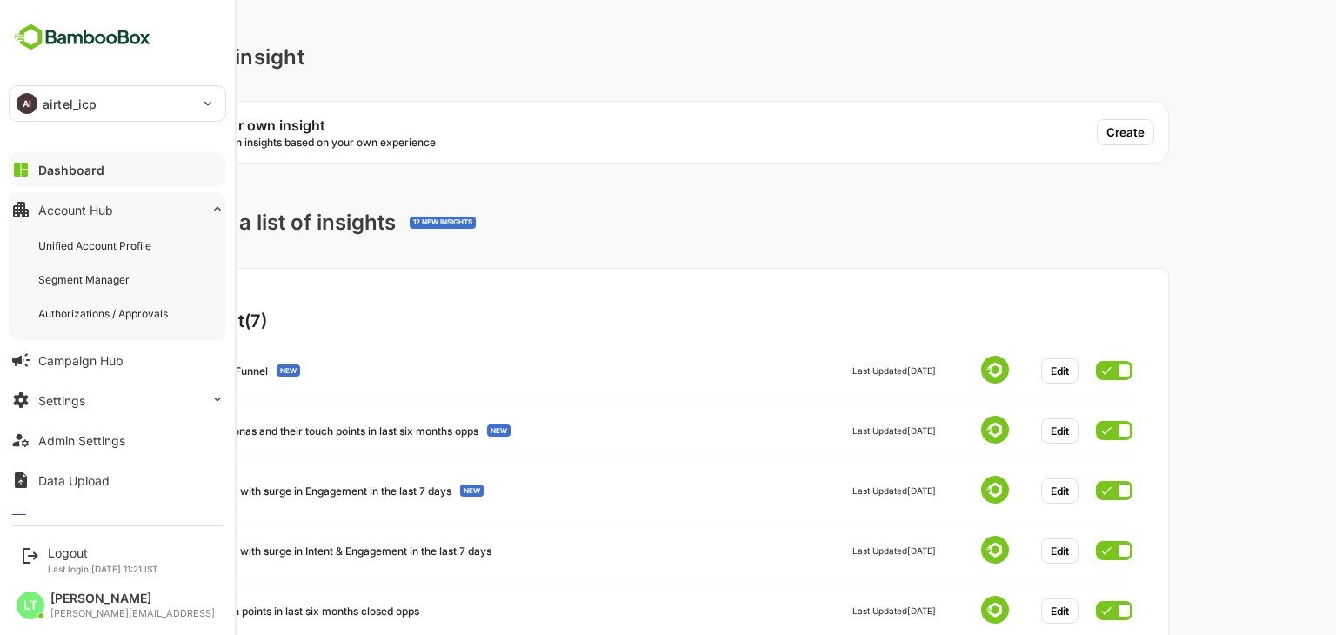
click at [73, 156] on button "Dashboard" at bounding box center [118, 169] width 218 height 35
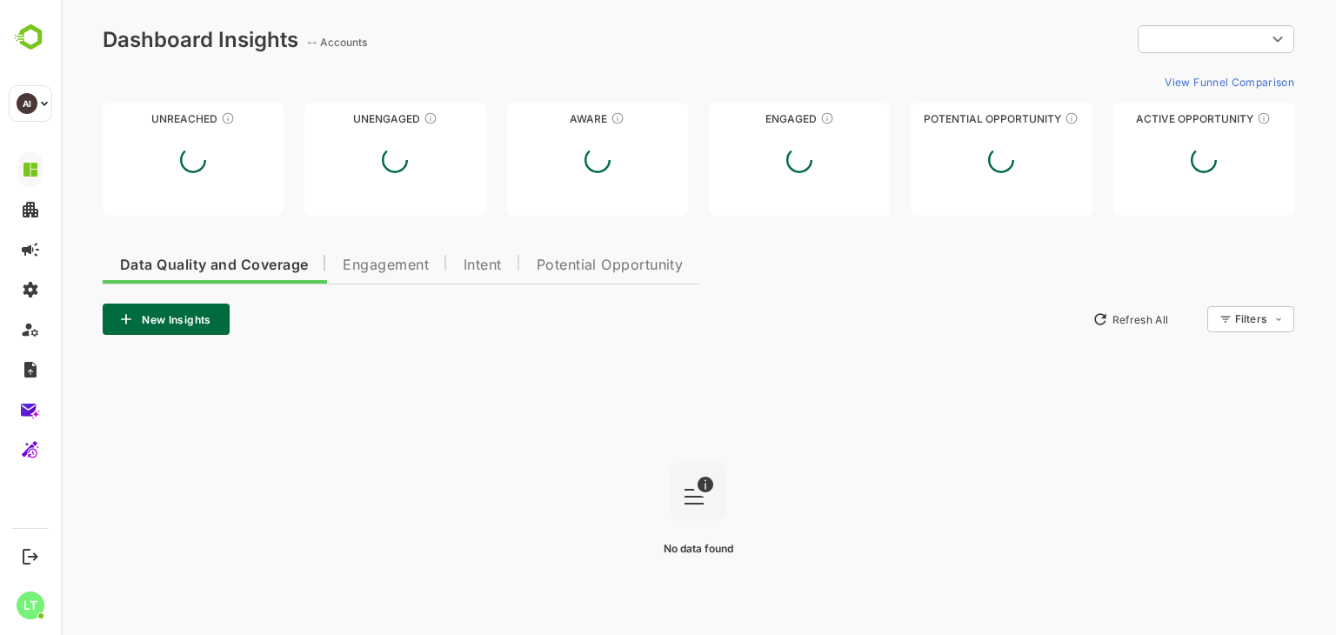
type input "**********"
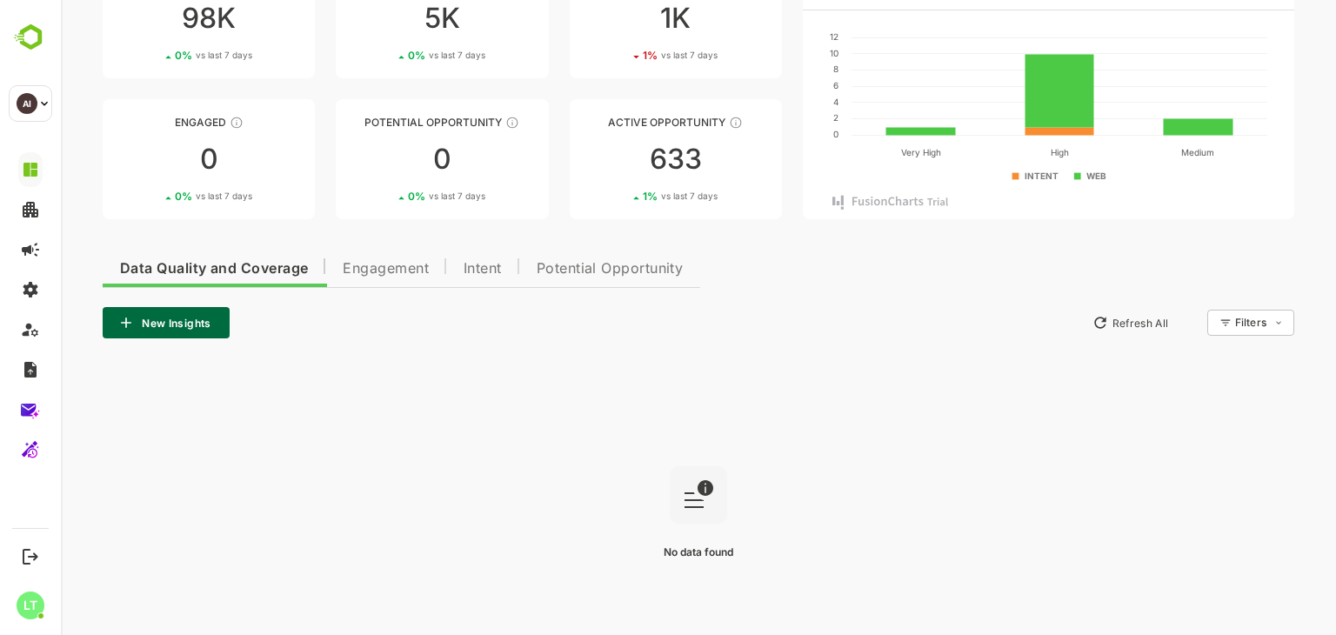
scroll to position [145, 0]
click at [396, 270] on span "Engagement" at bounding box center [386, 268] width 86 height 14
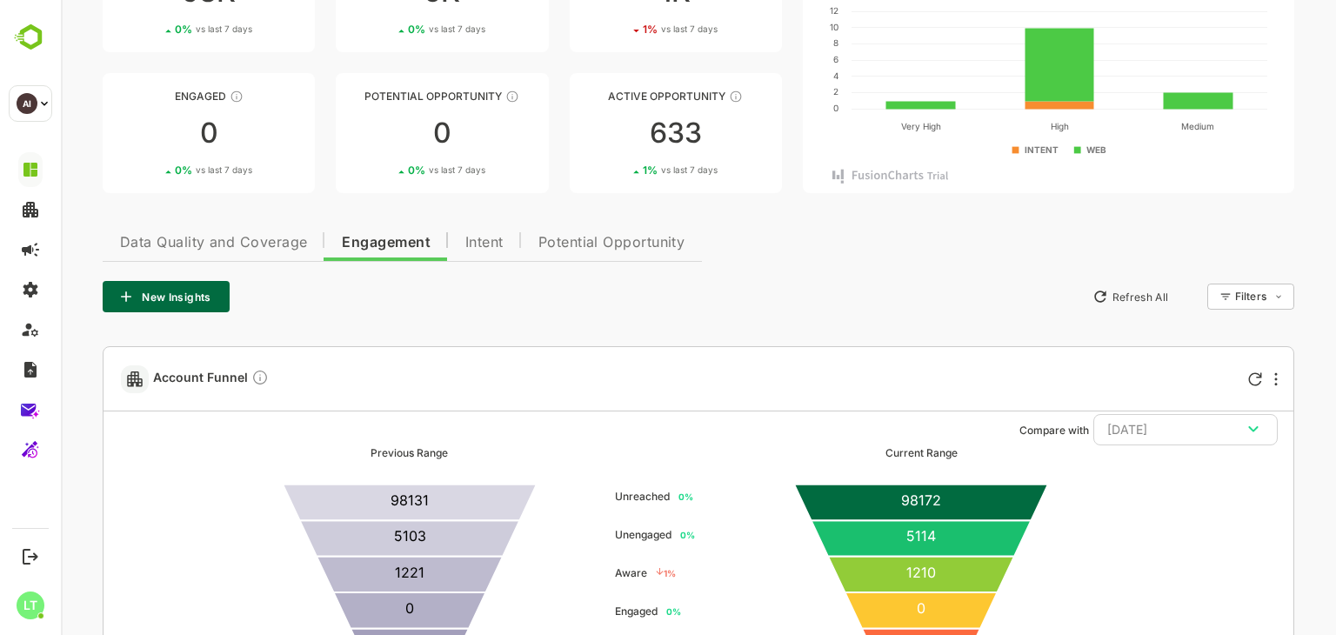
scroll to position [0, 0]
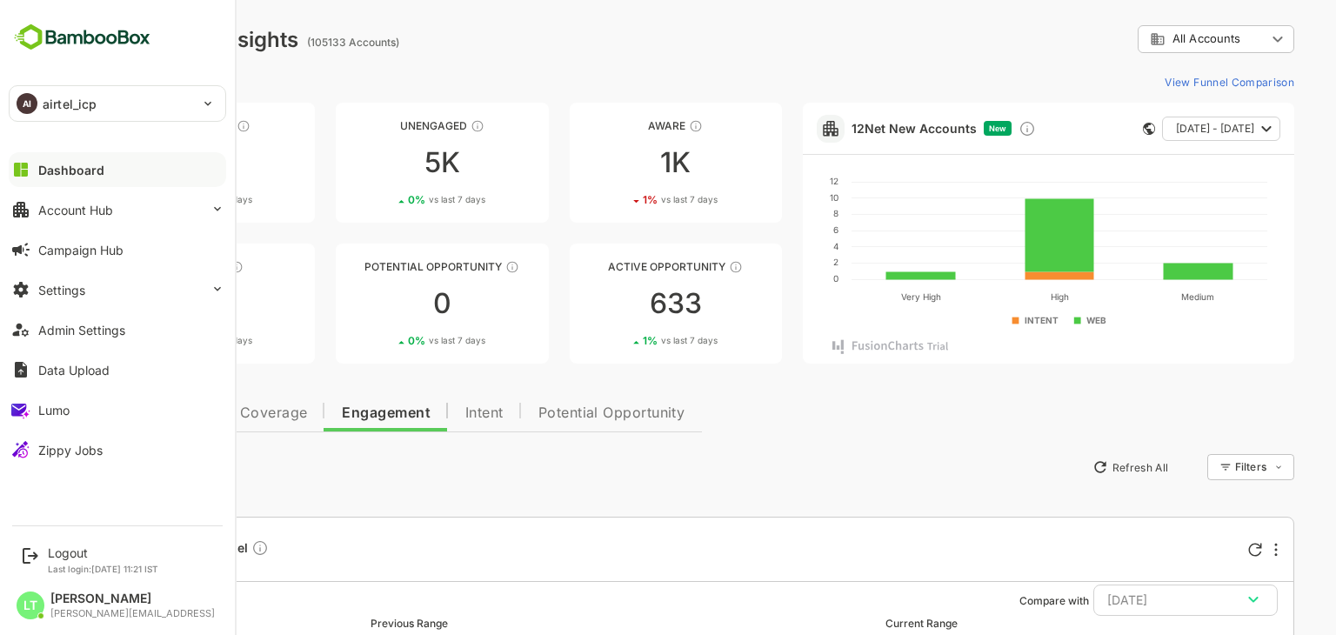
click at [85, 95] on p "airtel_icp" at bounding box center [70, 104] width 54 height 18
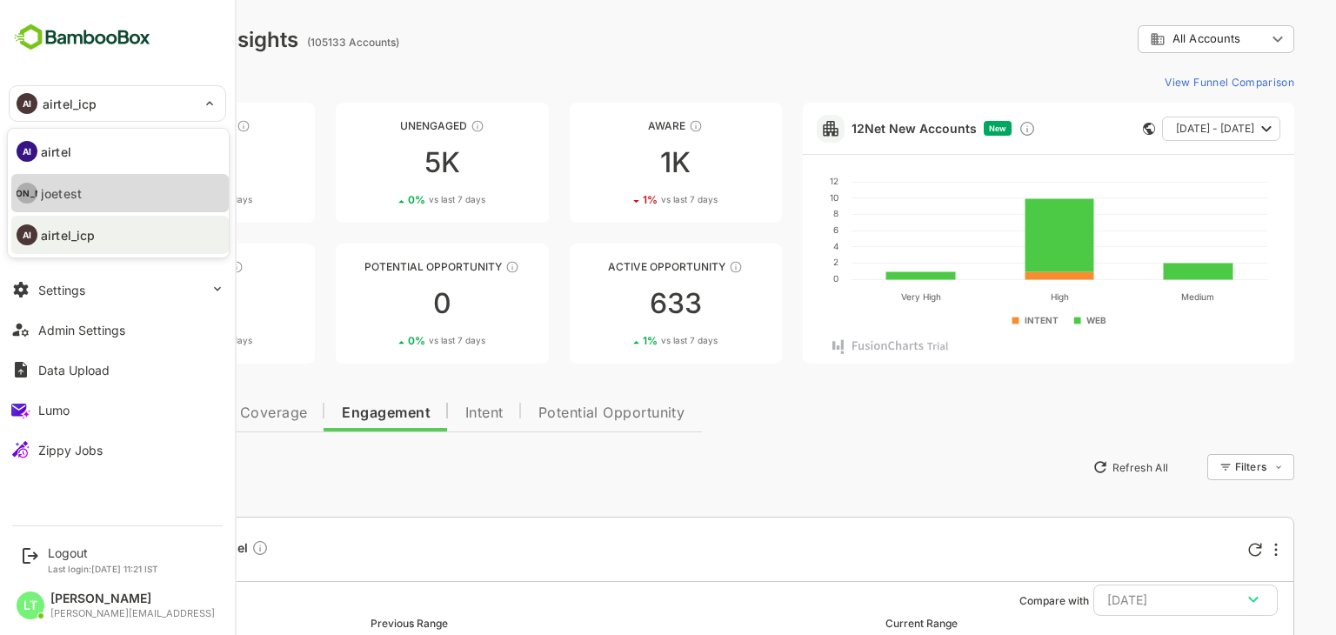
click at [106, 193] on li "[PERSON_NAME]" at bounding box center [120, 193] width 218 height 38
type input "*******"
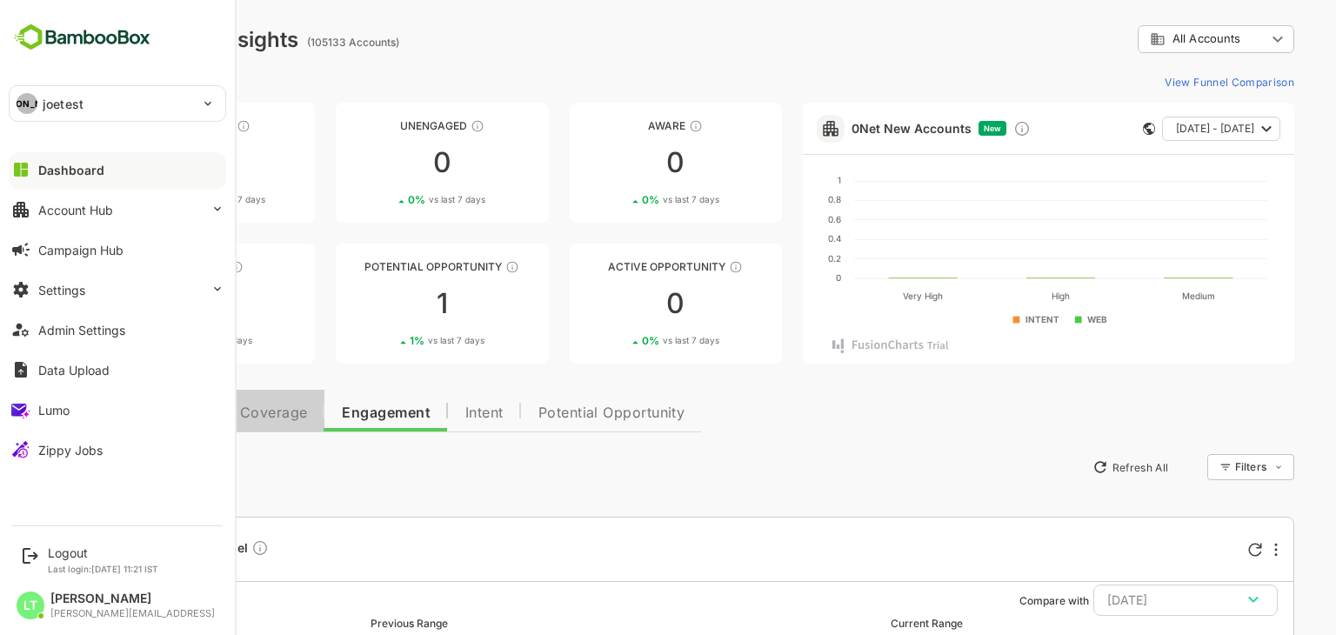
click at [316, 419] on button "Data Quality and Coverage" at bounding box center [214, 411] width 222 height 42
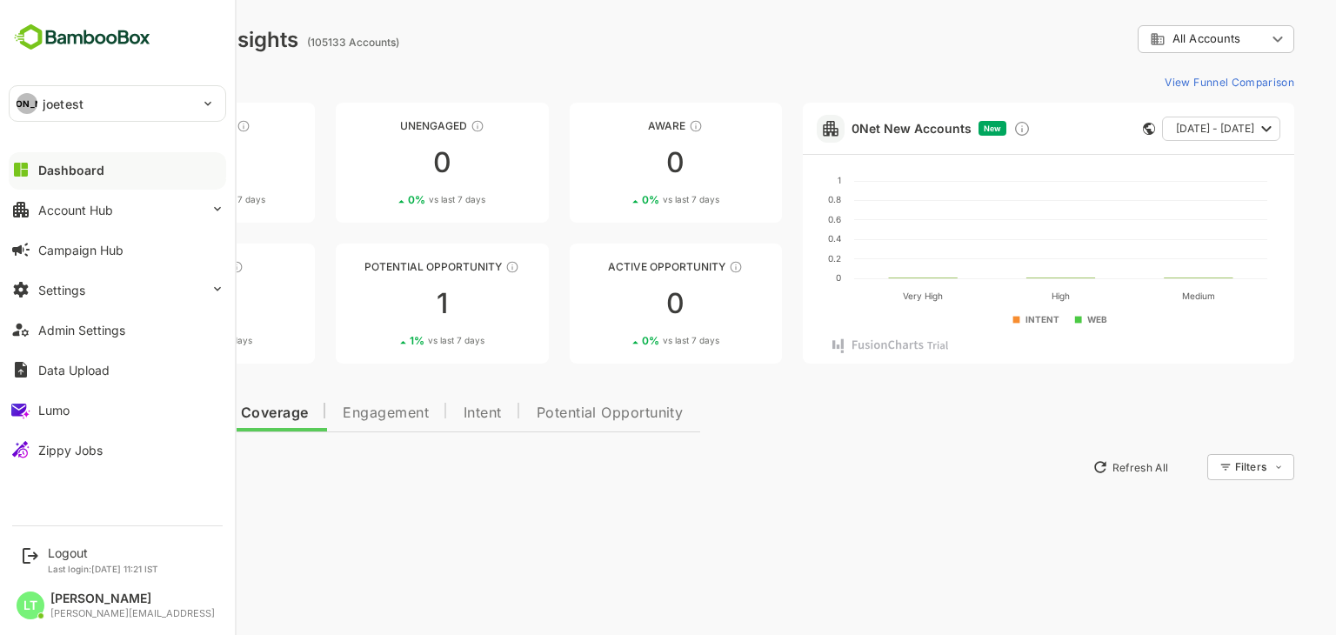
scroll to position [211, 0]
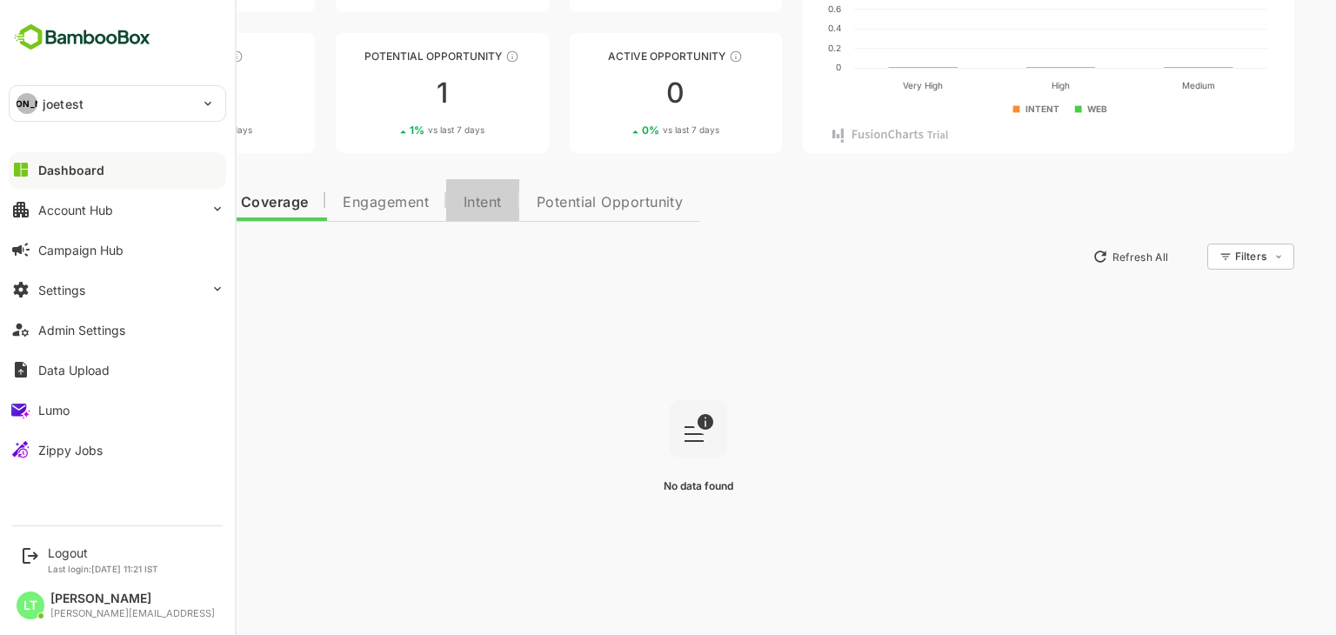
click at [490, 200] on span "Intent" at bounding box center [483, 203] width 38 height 14
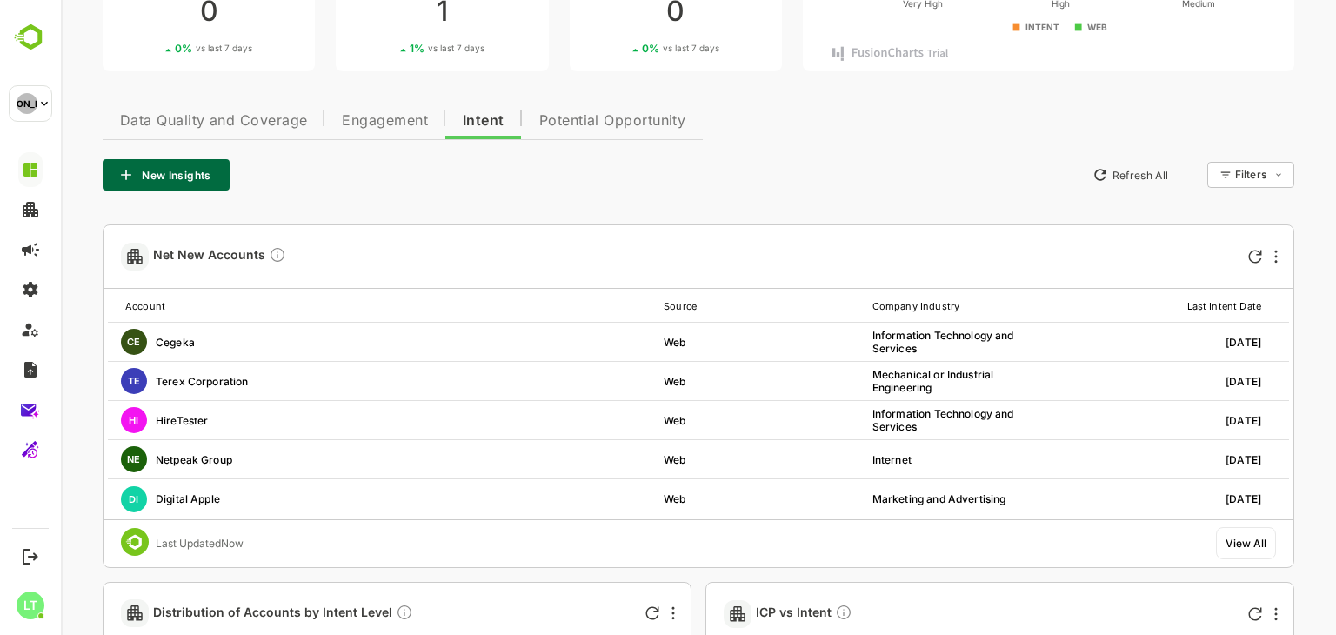
scroll to position [174, 0]
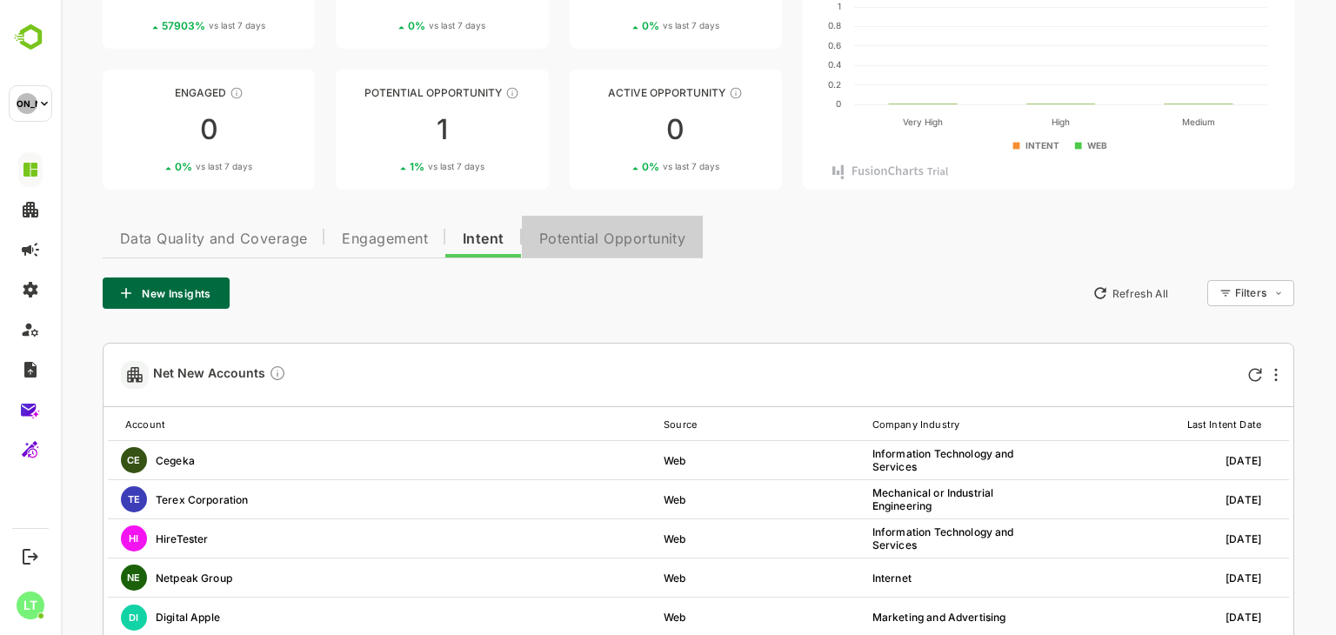
click at [567, 228] on button "Potential Opportunity" at bounding box center [613, 237] width 182 height 42
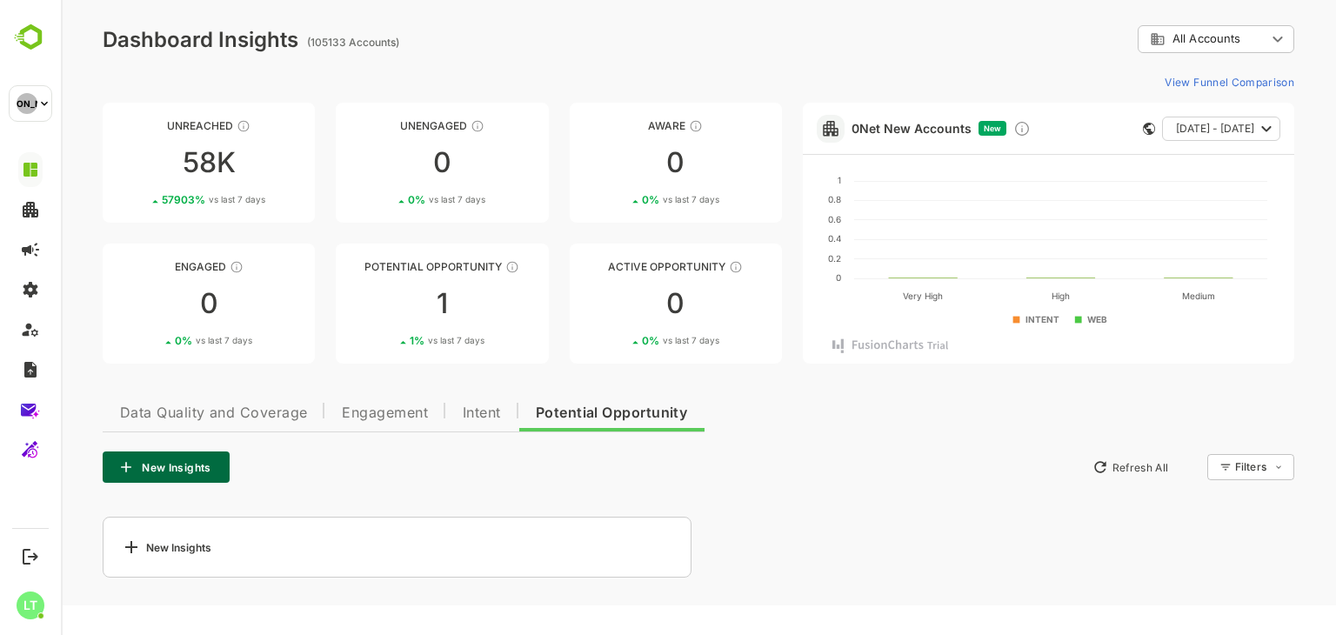
scroll to position [0, 0]
click at [252, 416] on span "Data Quality and Coverage" at bounding box center [213, 413] width 187 height 14
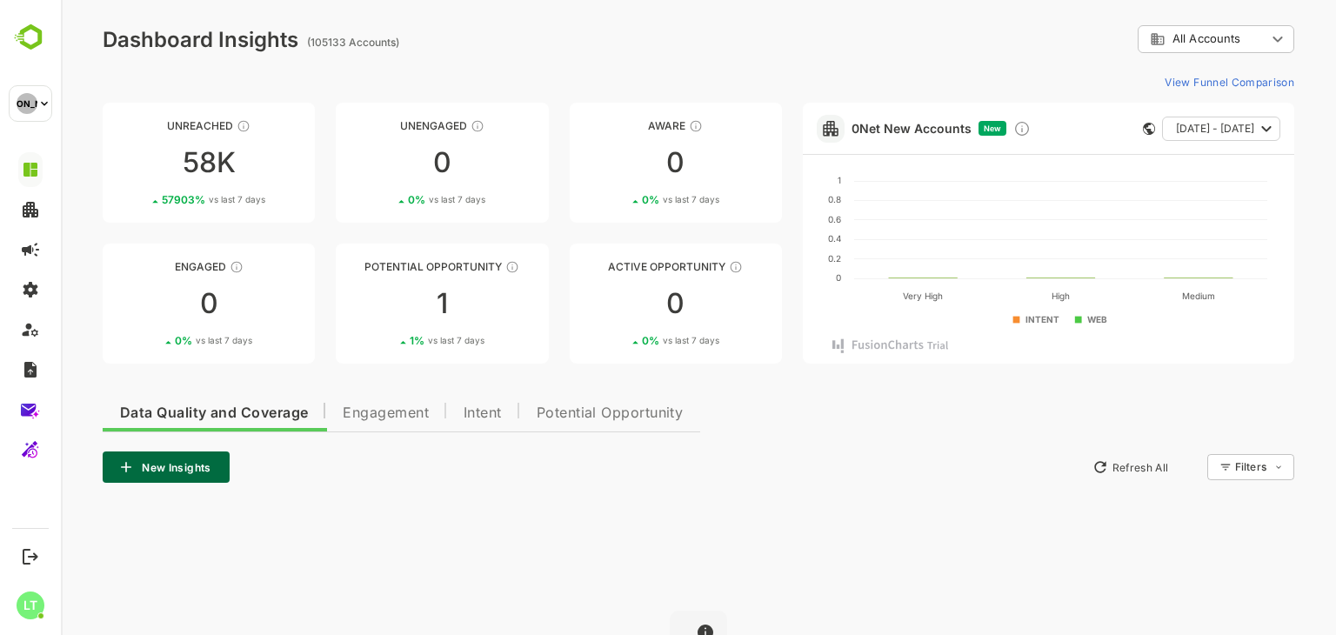
scroll to position [211, 0]
